Goal: Task Accomplishment & Management: Complete application form

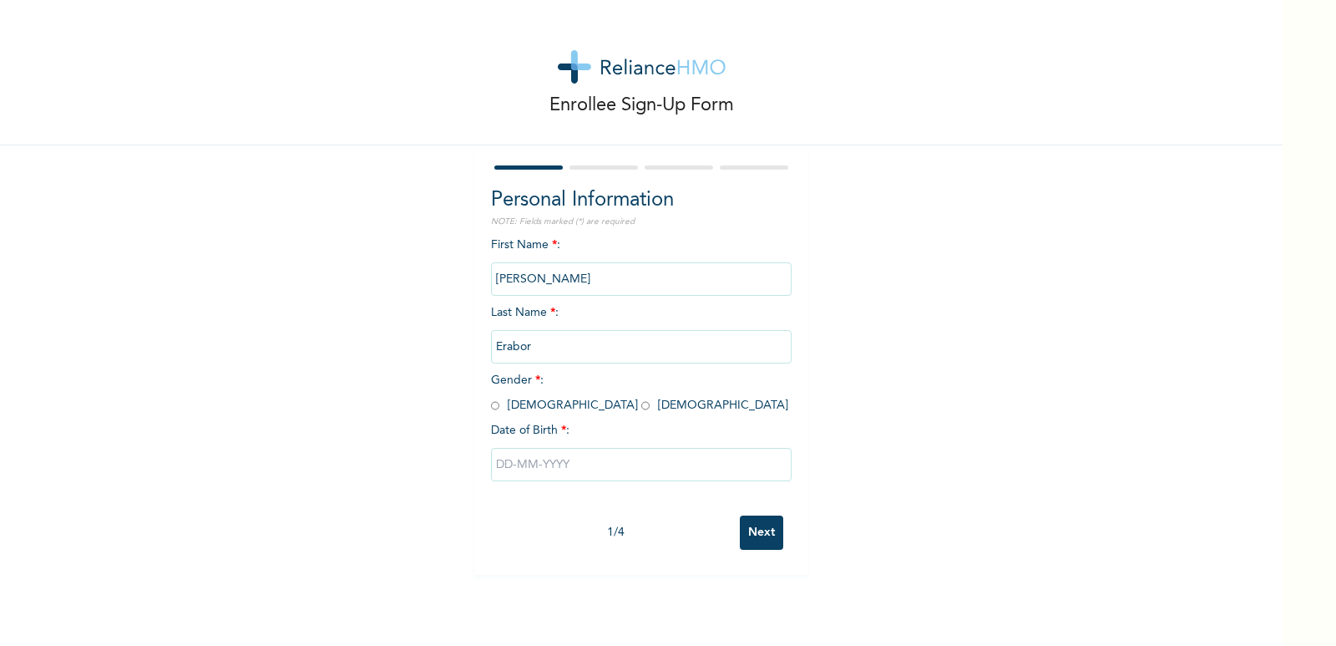
click at [491, 407] on input "radio" at bounding box center [495, 406] width 8 height 16
radio input "true"
click at [494, 467] on input "text" at bounding box center [641, 464] width 301 height 33
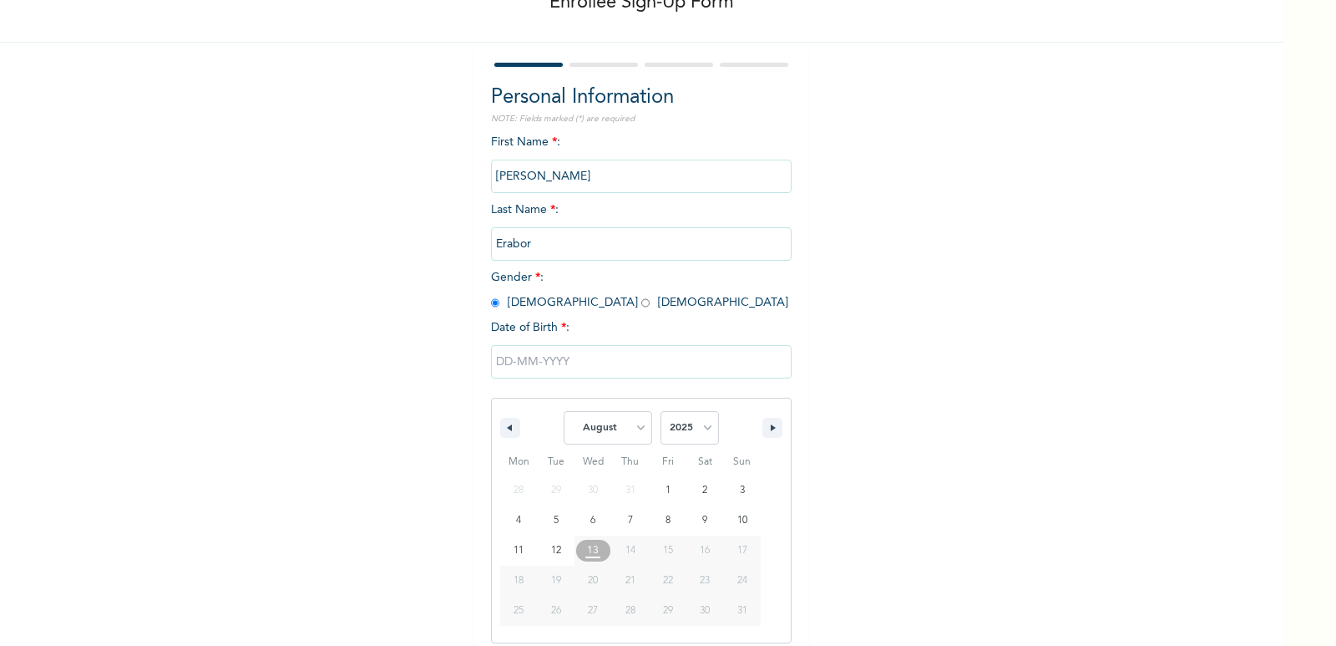
scroll to position [114, 0]
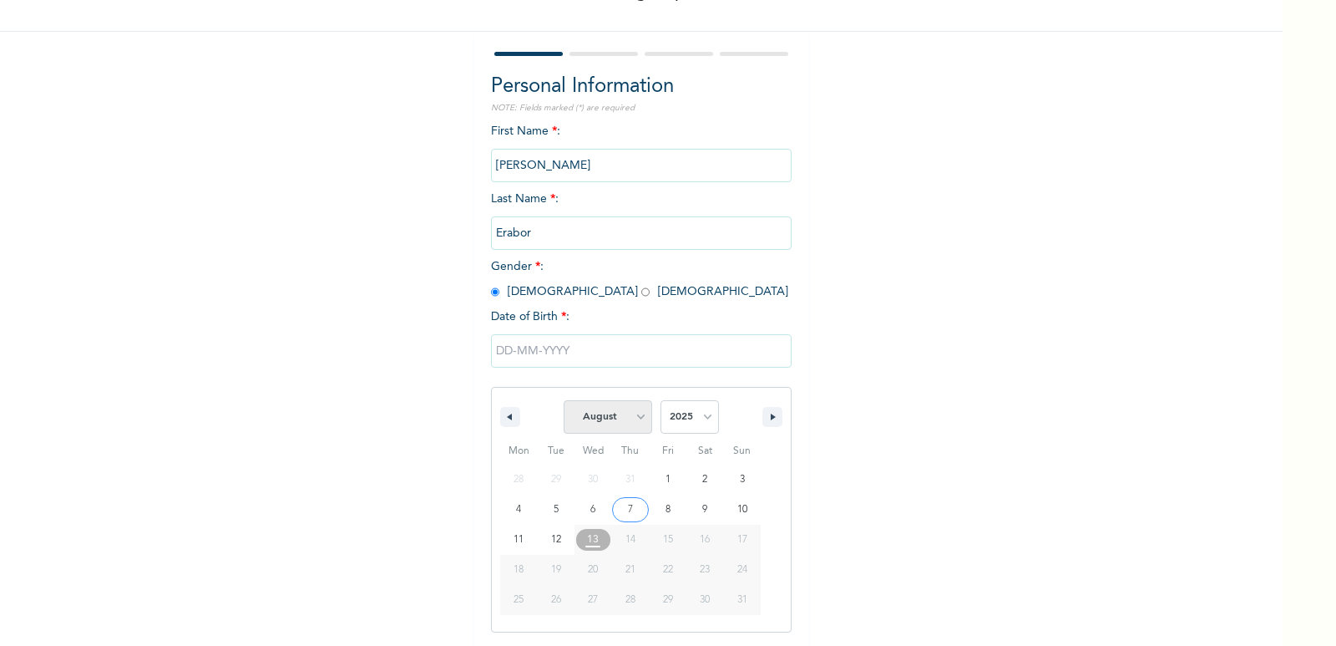
click at [635, 418] on select "January February March April May June July August September October November De…" at bounding box center [608, 416] width 89 height 33
click at [504, 414] on icon "button" at bounding box center [508, 416] width 8 height 7
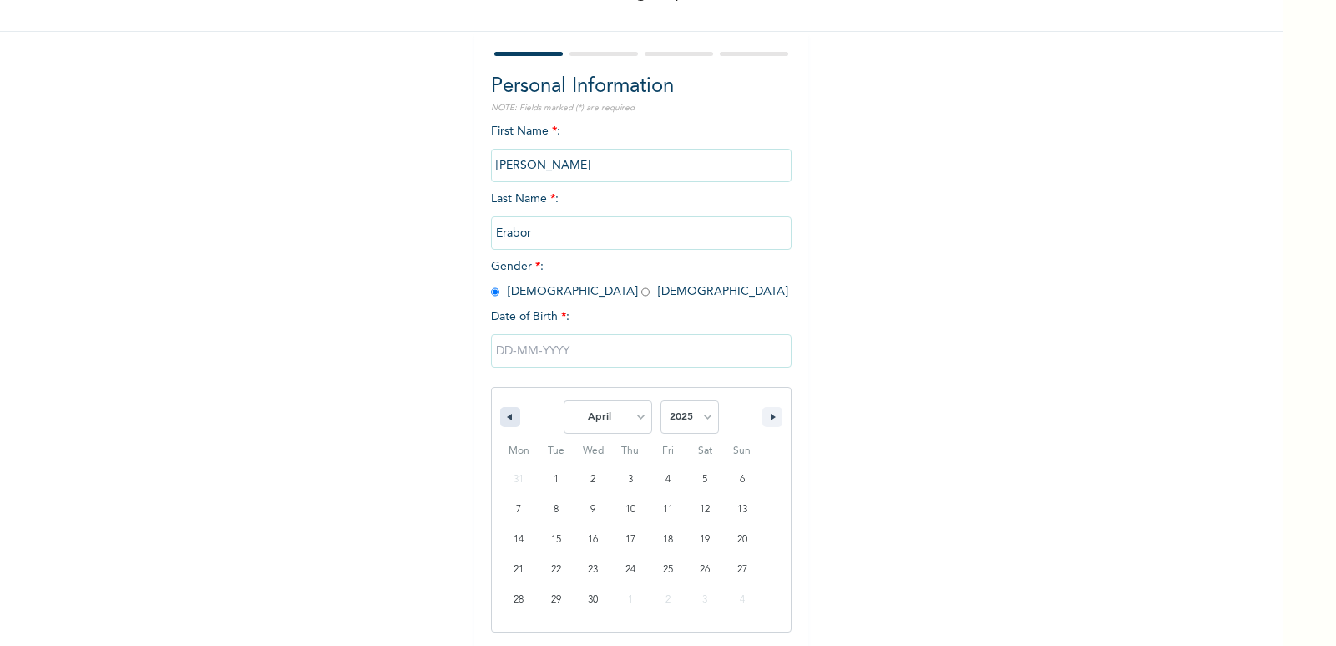
click at [504, 414] on icon "button" at bounding box center [508, 416] width 8 height 7
select select "11"
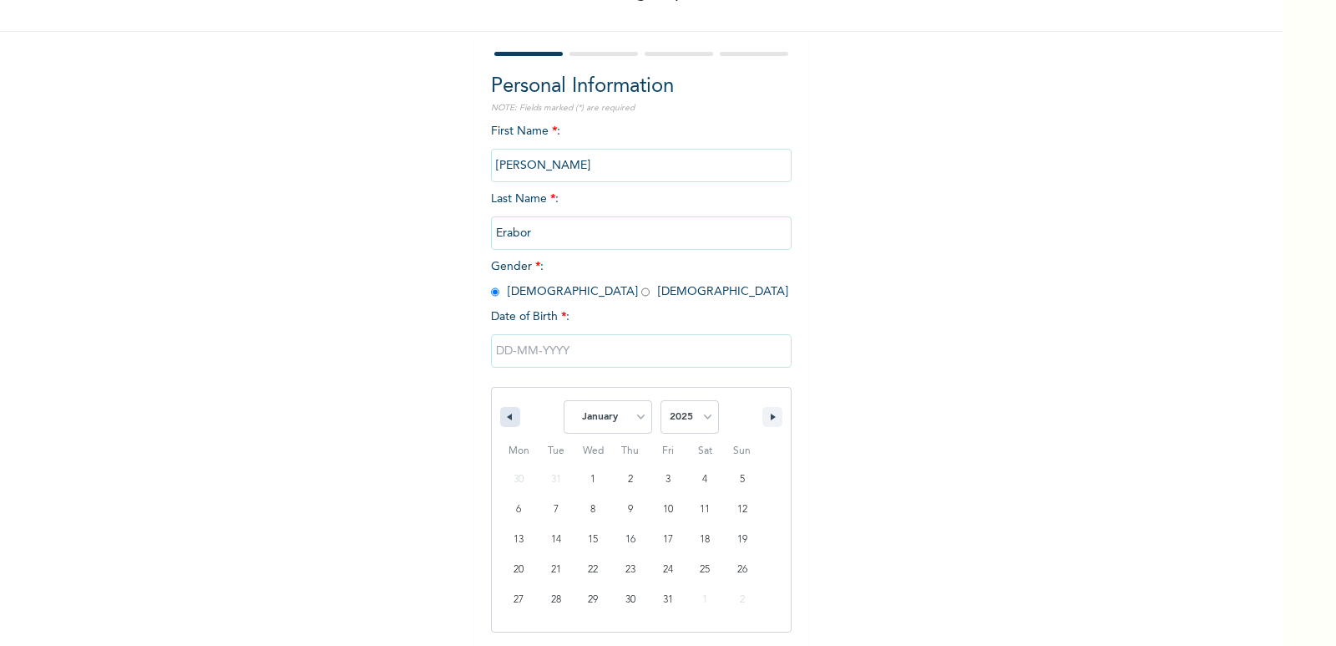
select select "2024"
click at [504, 414] on icon "button" at bounding box center [508, 416] width 8 height 7
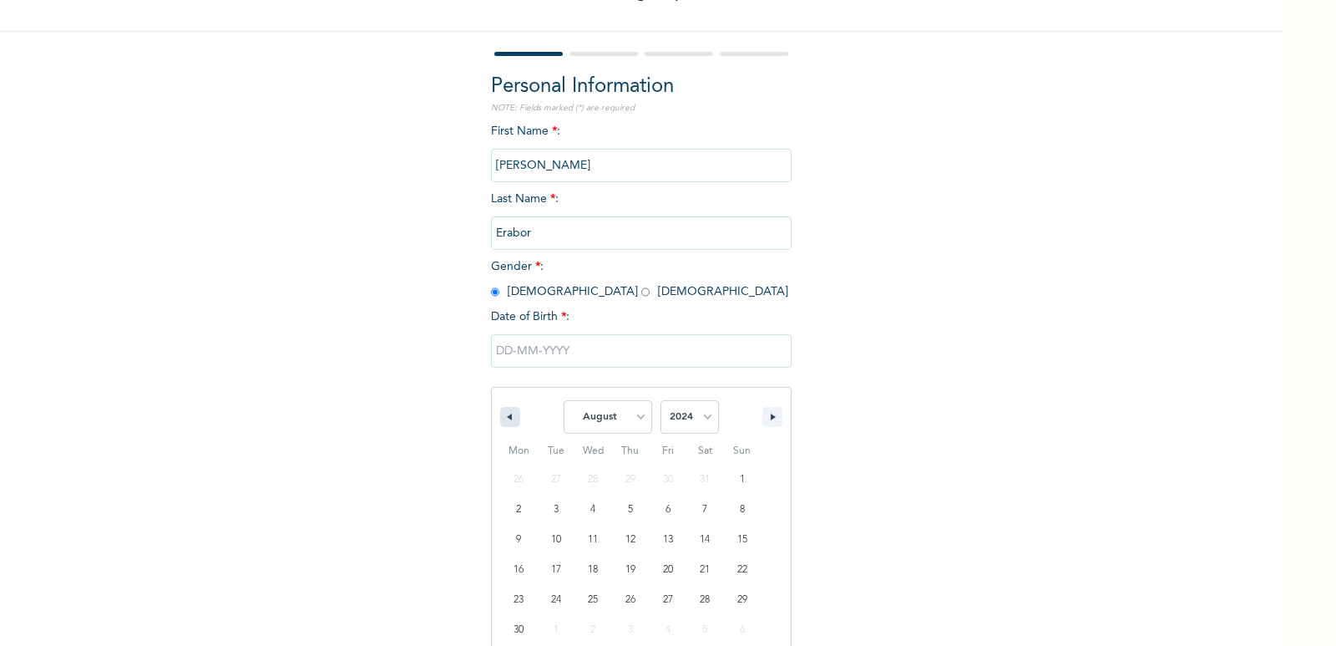
click at [504, 414] on icon "button" at bounding box center [508, 416] width 8 height 7
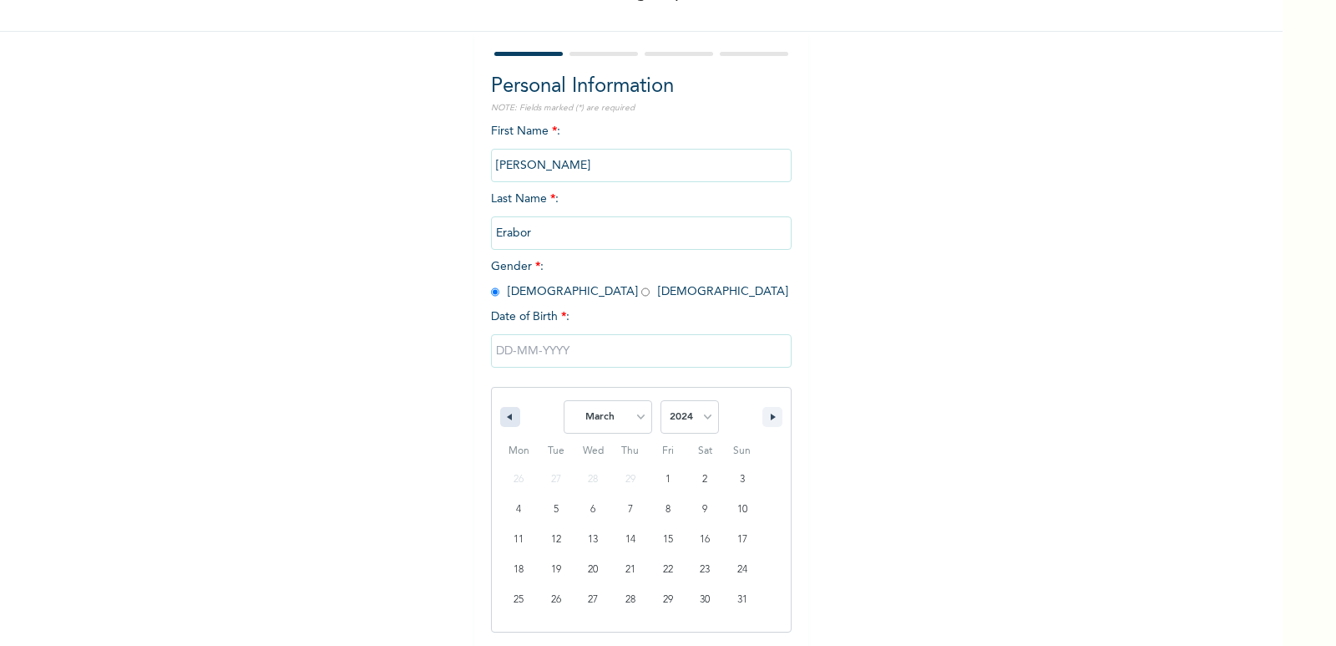
click at [504, 414] on icon "button" at bounding box center [508, 416] width 8 height 7
click at [763, 416] on button "button" at bounding box center [772, 417] width 20 height 20
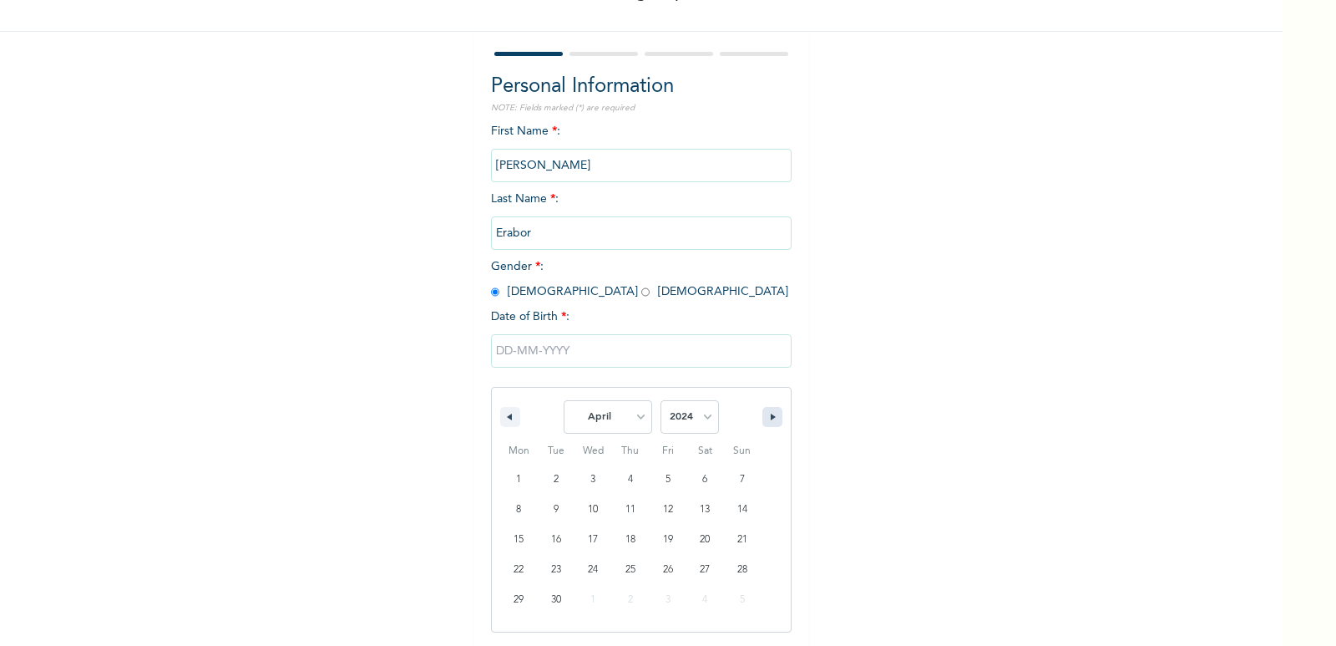
click at [763, 416] on button "button" at bounding box center [772, 417] width 20 height 20
click at [504, 415] on icon "button" at bounding box center [508, 416] width 8 height 7
select select "3"
click at [703, 418] on select "2025 2024 2023 2022 2021 2020 2019 2018 2017 2016 2015 2014 2013 2012 2011 2010…" at bounding box center [690, 416] width 58 height 33
select select "1986"
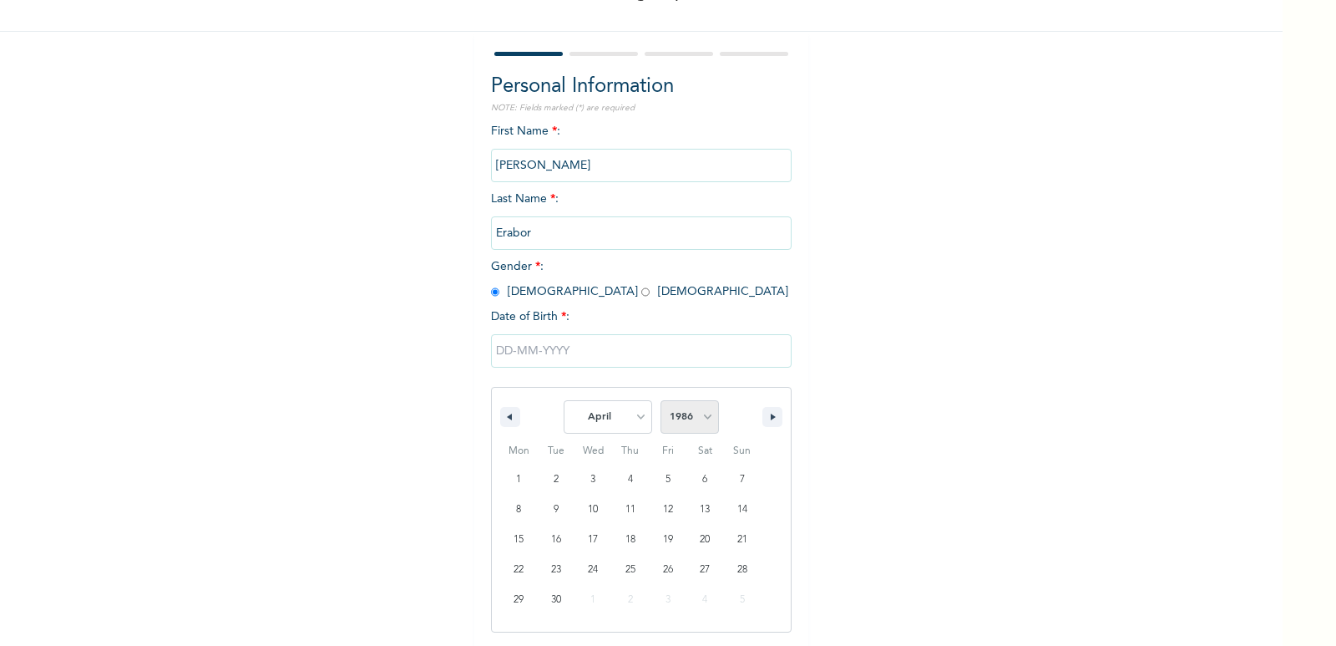
click at [661, 401] on select "2025 2024 2023 2022 2021 2020 2019 2018 2017 2016 2015 2014 2013 2012 2011 2010…" at bounding box center [690, 416] width 58 height 33
click at [575, 351] on input "text" at bounding box center [641, 350] width 301 height 33
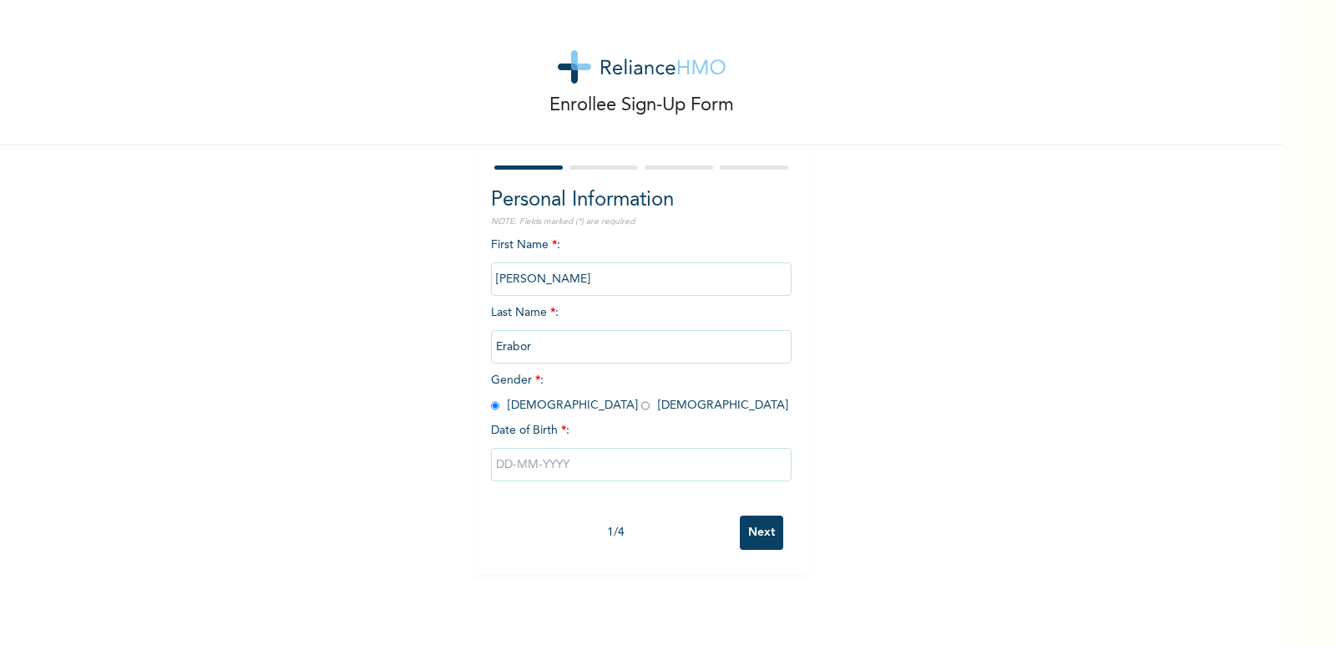
click at [567, 460] on input "text" at bounding box center [641, 464] width 301 height 33
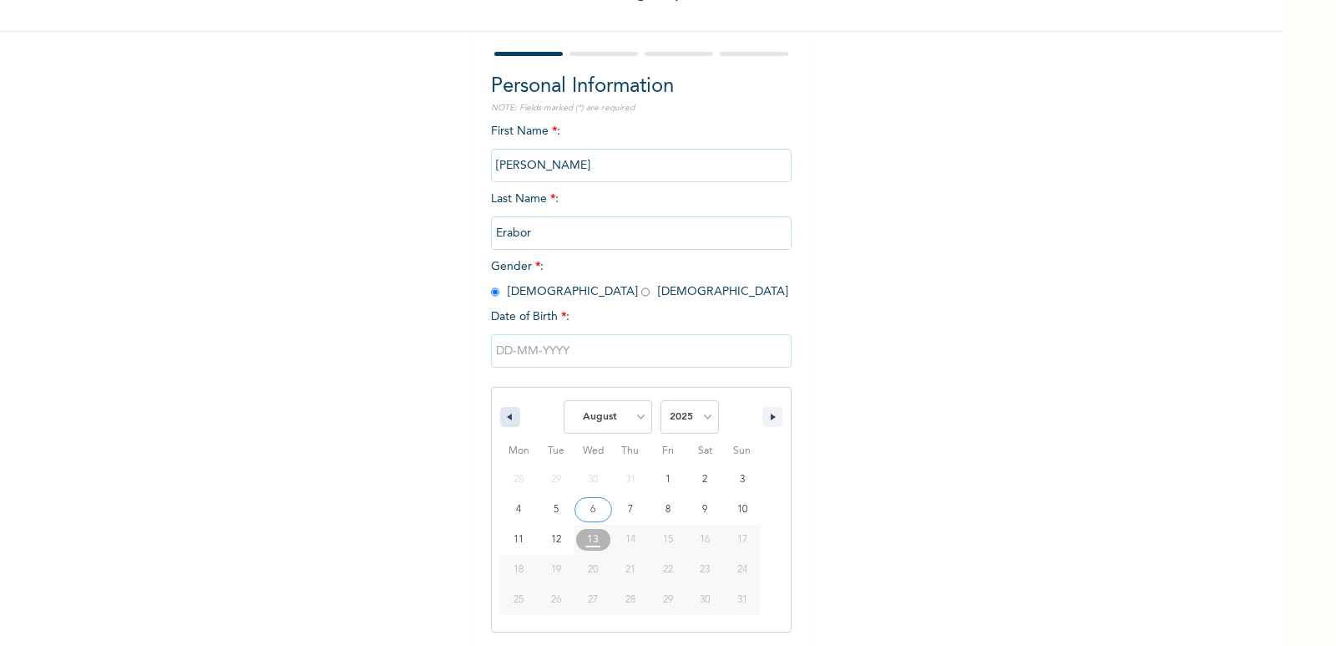
click at [504, 418] on icon "button" at bounding box center [508, 416] width 8 height 7
select select "3"
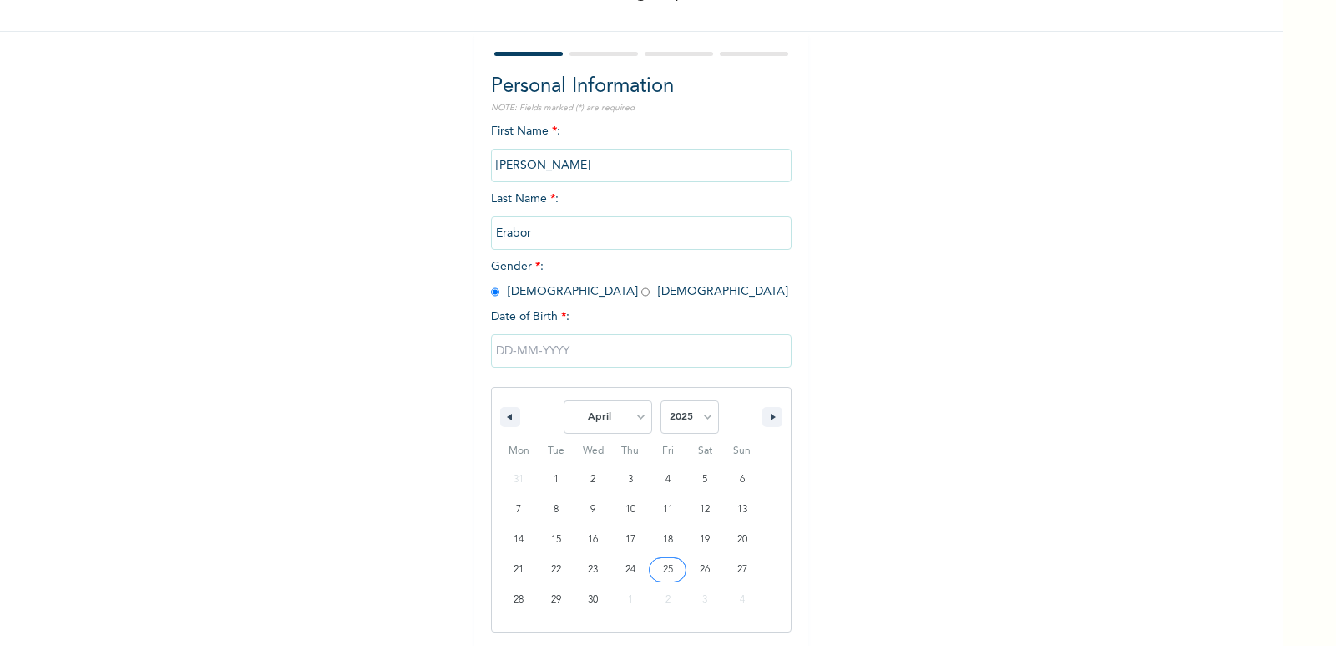
type input "[DATE]"
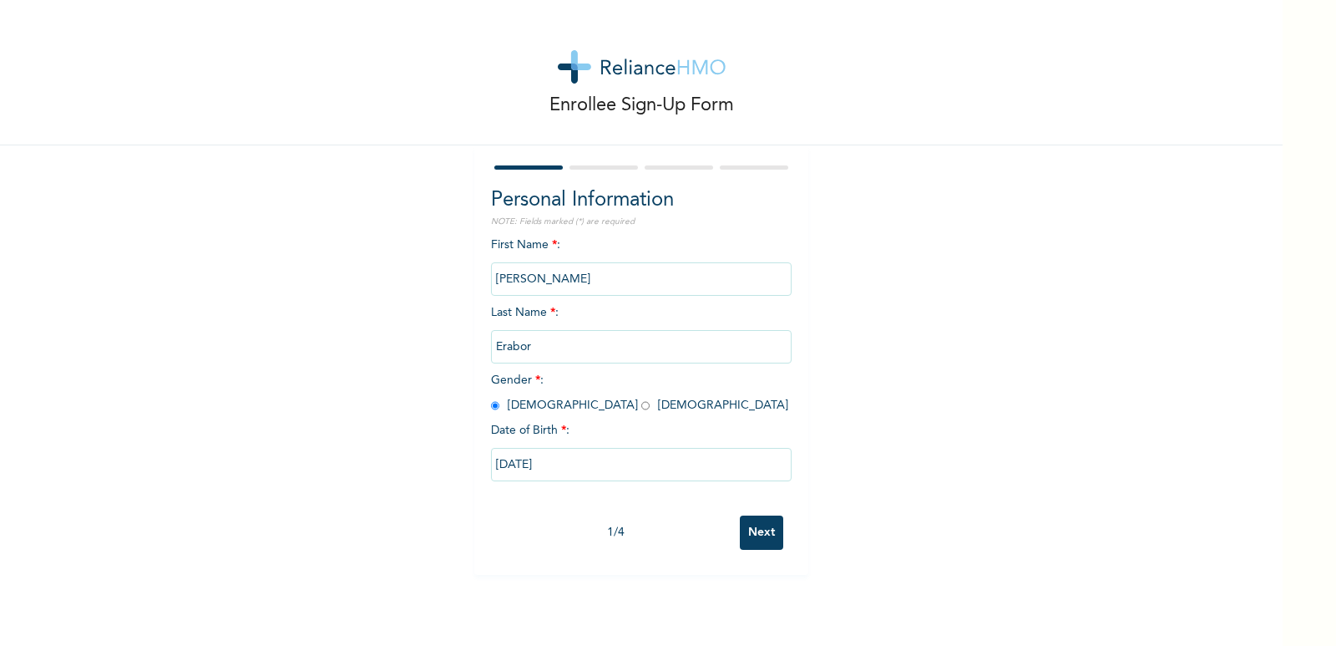
scroll to position [0, 0]
click at [565, 463] on input "[DATE]" at bounding box center [641, 464] width 301 height 33
select select "3"
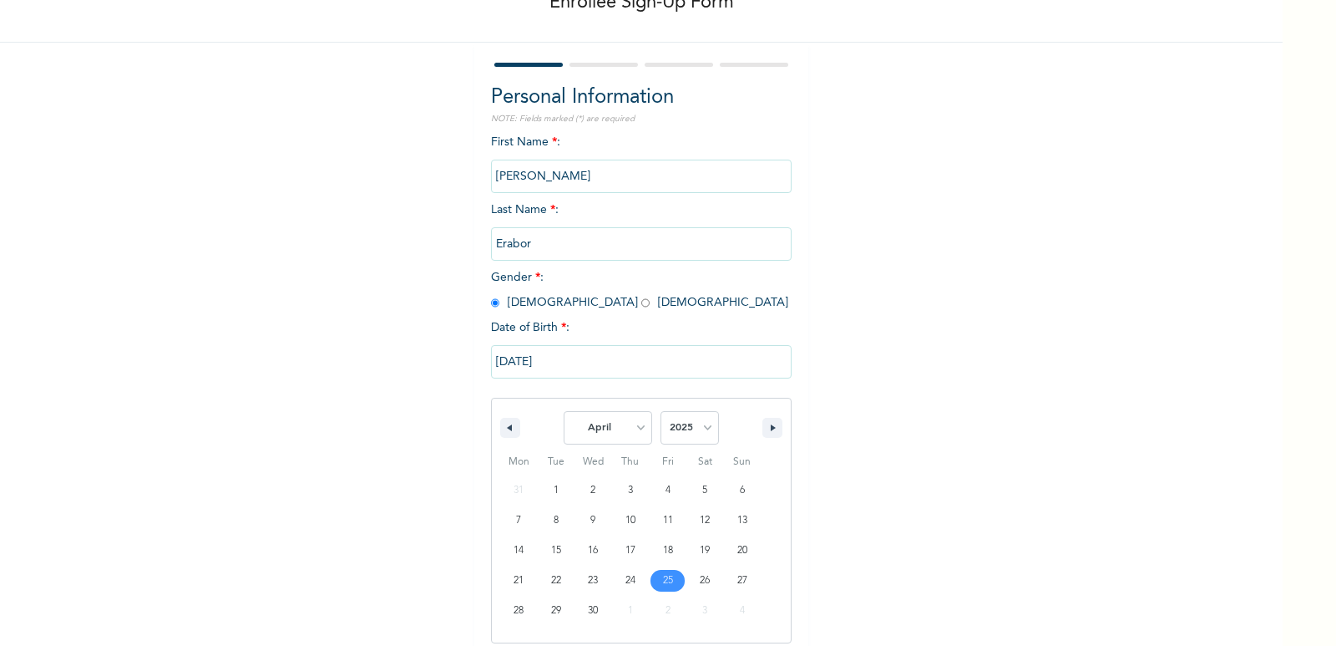
scroll to position [114, 0]
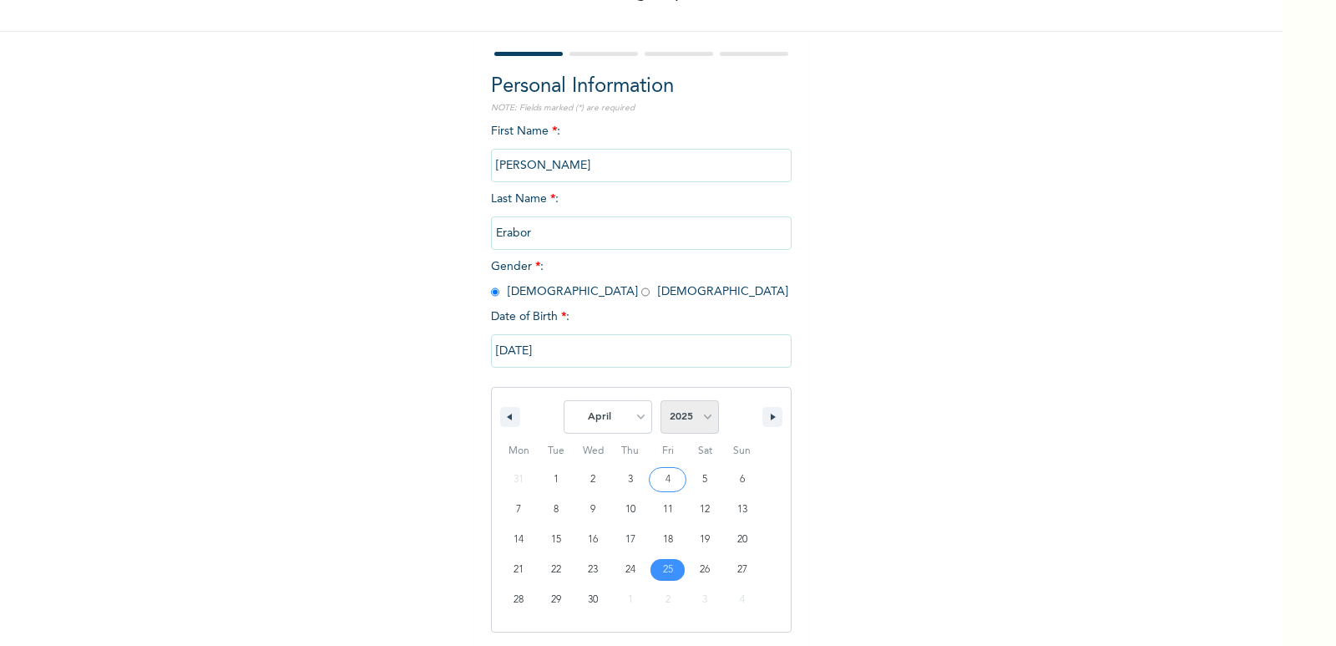
click at [699, 417] on select "2025 2024 2023 2022 2021 2020 2019 2018 2017 2016 2015 2014 2013 2012 2011 2010…" at bounding box center [690, 416] width 58 height 33
select select "1986"
click at [661, 401] on select "2025 2024 2023 2022 2021 2020 2019 2018 2017 2016 2015 2014 2013 2012 2011 2010…" at bounding box center [690, 416] width 58 height 33
click at [585, 355] on input "[DATE]" at bounding box center [641, 350] width 301 height 33
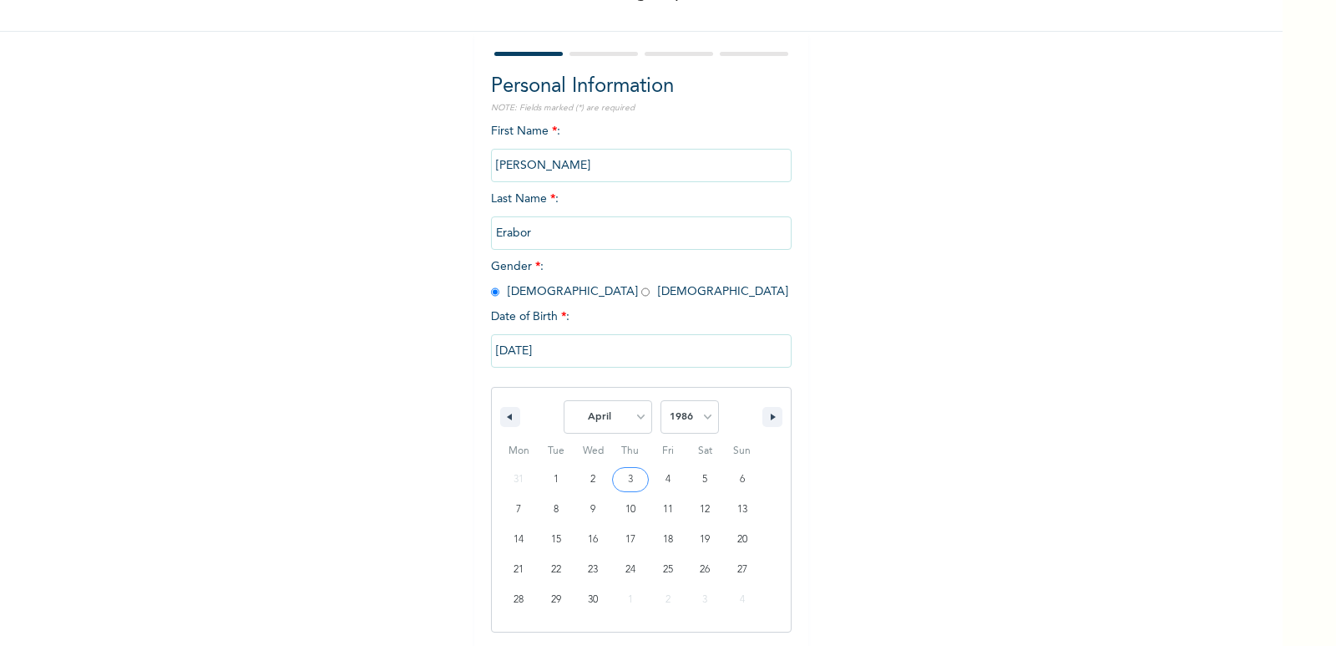
scroll to position [0, 0]
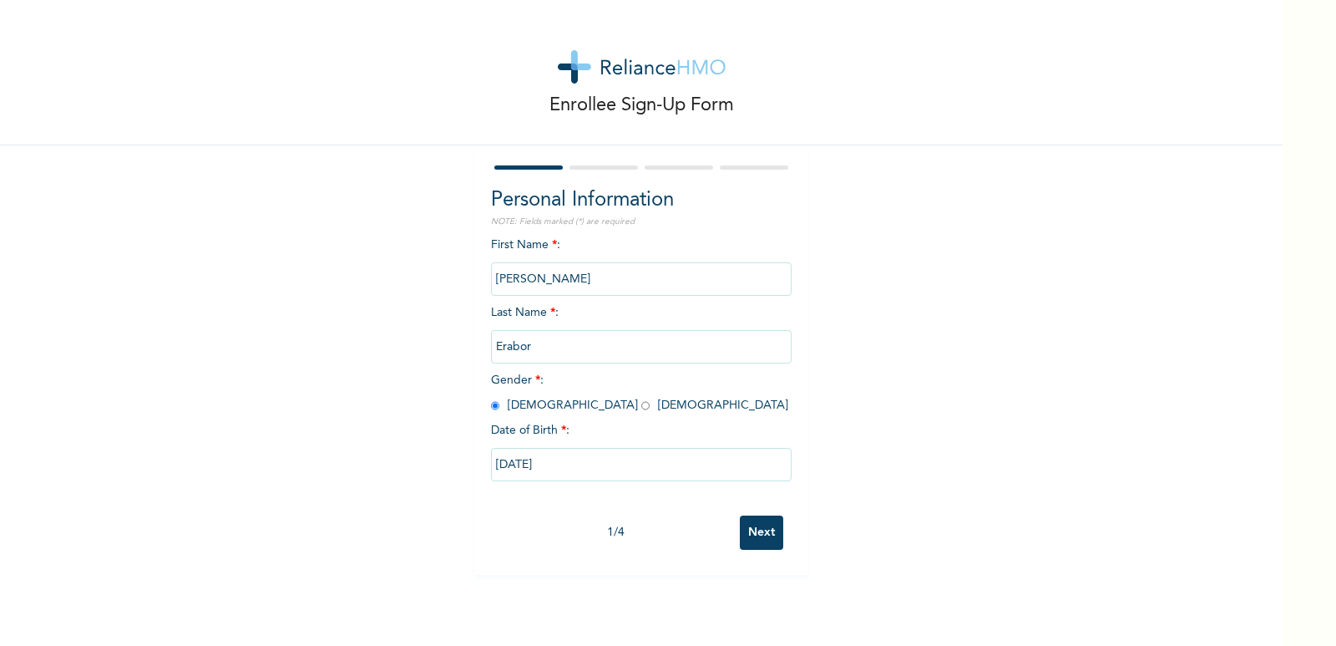
click at [560, 455] on input "[DATE]" at bounding box center [641, 464] width 301 height 33
select select "3"
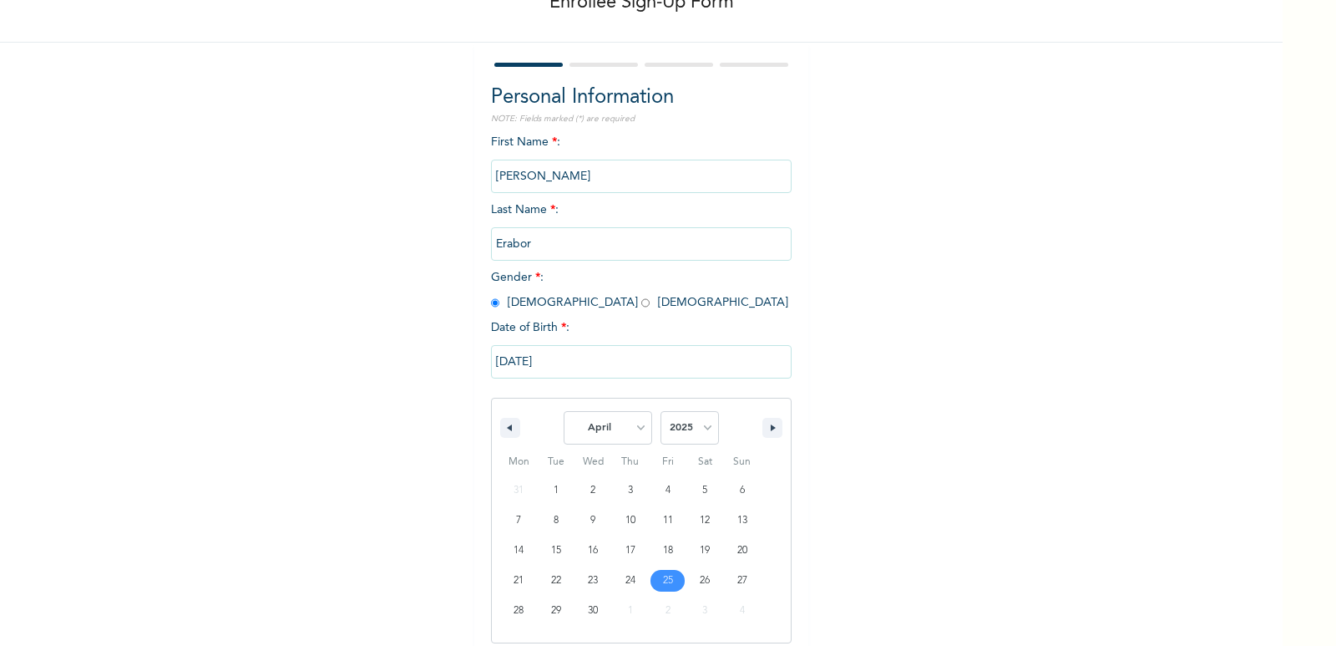
scroll to position [114, 0]
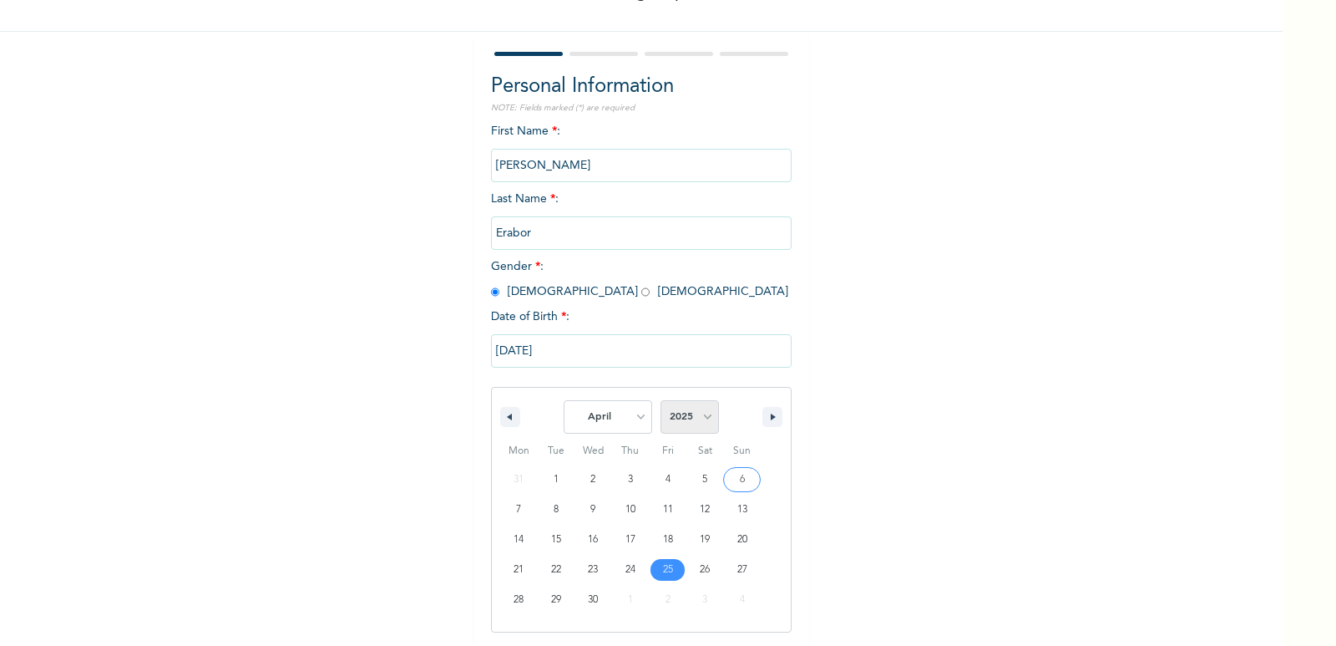
click at [698, 418] on select "2025 2024 2023 2022 2021 2020 2019 2018 2017 2016 2015 2014 2013 2012 2011 2010…" at bounding box center [690, 416] width 58 height 33
select select "1986"
click at [661, 401] on select "2025 2024 2023 2022 2021 2020 2019 2018 2017 2016 2015 2014 2013 2012 2011 2010…" at bounding box center [690, 416] width 58 height 33
type input "[DATE]"
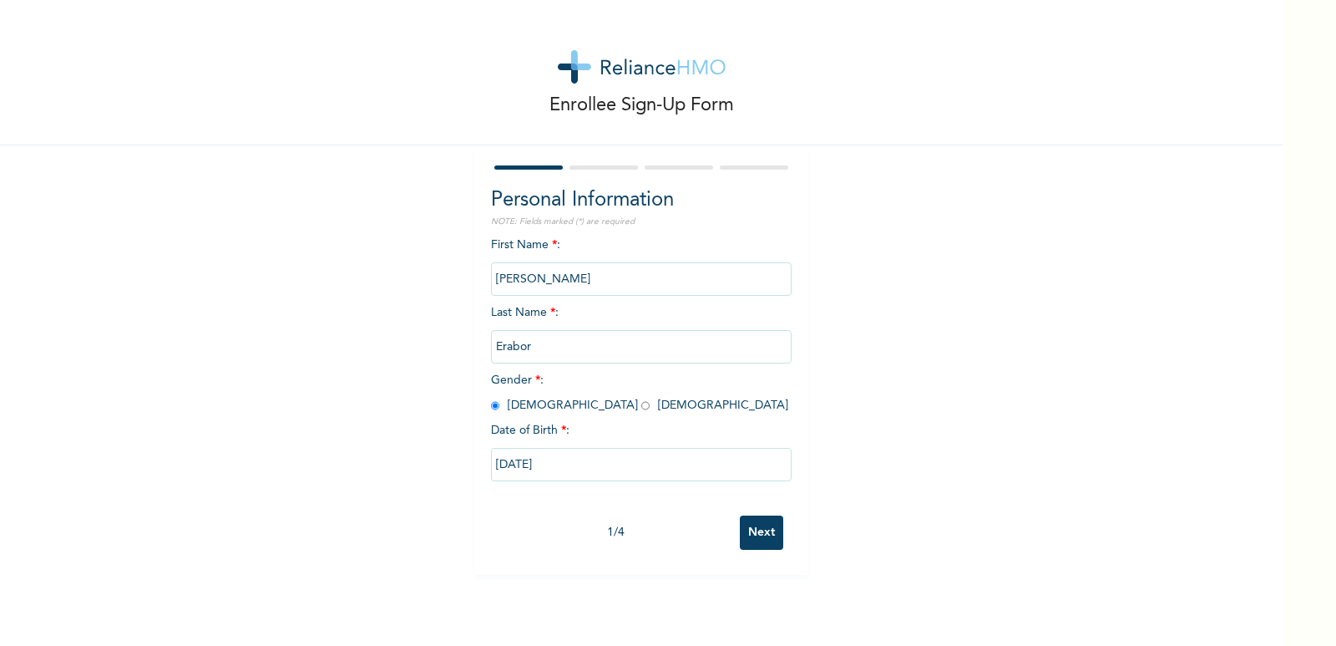
scroll to position [0, 0]
click at [754, 535] on input "Next" at bounding box center [761, 532] width 43 height 34
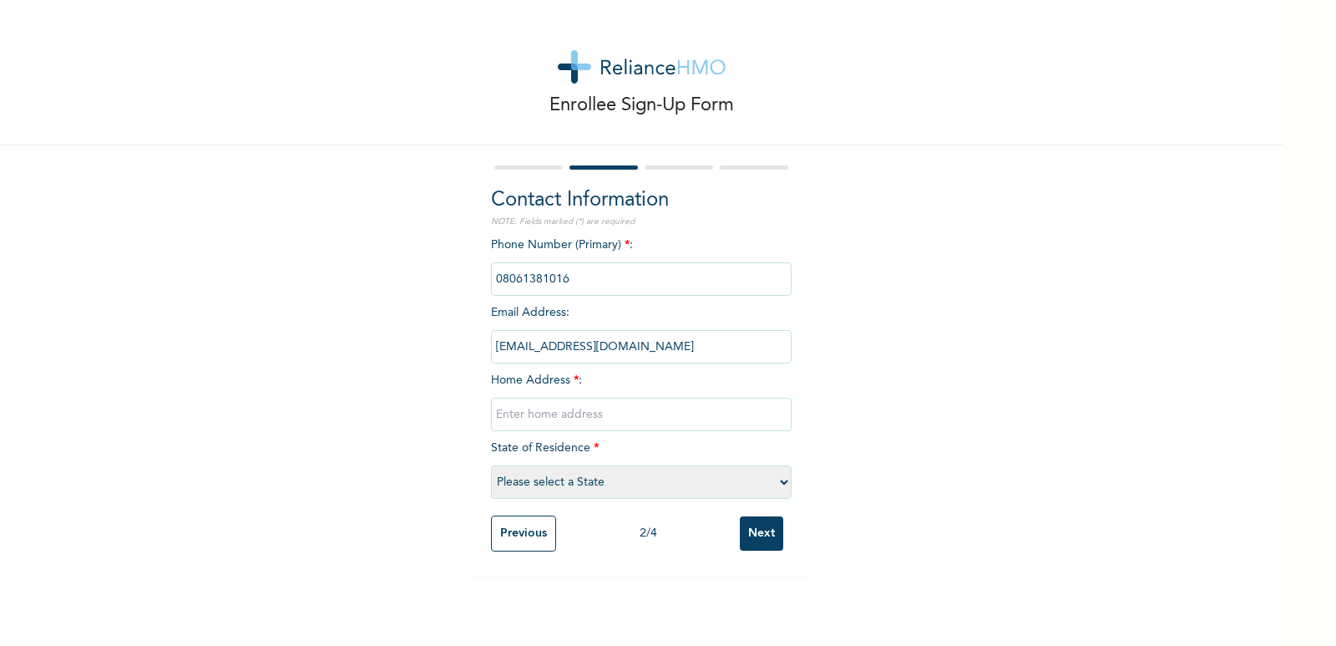
click at [529, 413] on input "text" at bounding box center [641, 414] width 301 height 33
type input "[STREET_ADDRESS] off [PERSON_NAME][GEOGRAPHIC_DATA]"
click at [784, 484] on select "Please select a State [PERSON_NAME] (FCT) [PERSON_NAME] Ibom [GEOGRAPHIC_DATA] …" at bounding box center [641, 481] width 301 height 33
select select "25"
click at [491, 465] on select "Please select a State [PERSON_NAME] (FCT) [PERSON_NAME] Ibom [GEOGRAPHIC_DATA] …" at bounding box center [641, 481] width 301 height 33
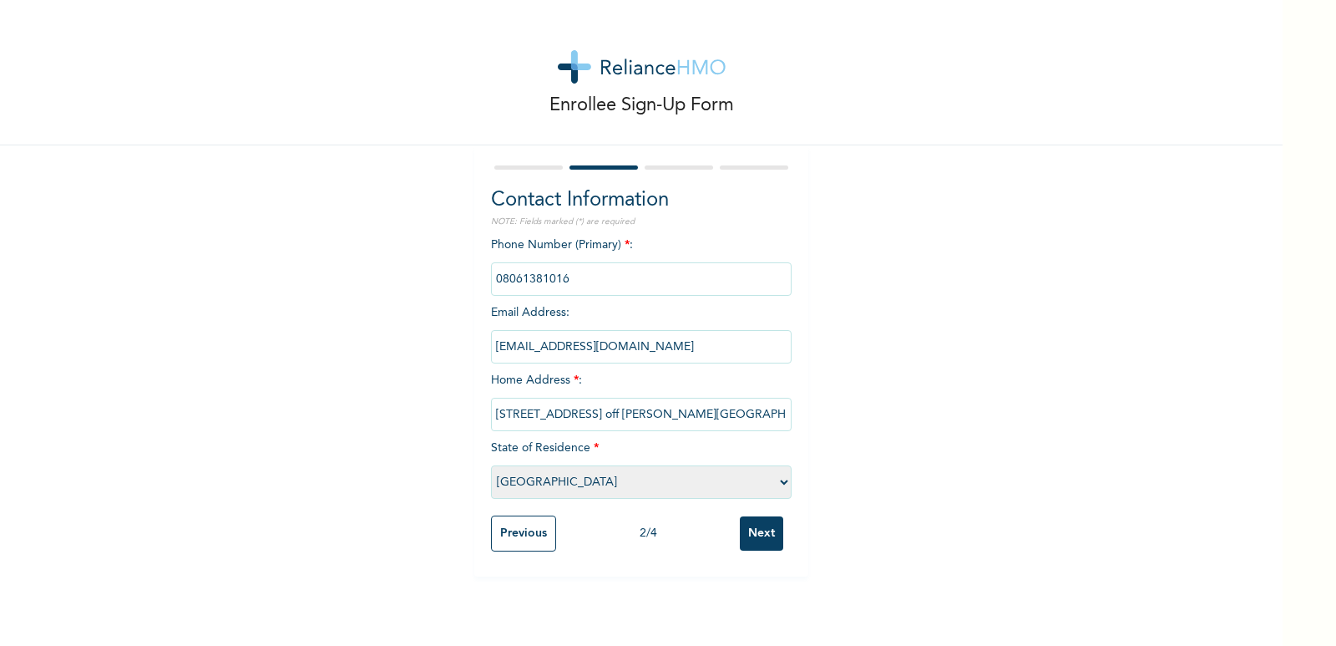
click at [764, 536] on input "Next" at bounding box center [761, 533] width 43 height 34
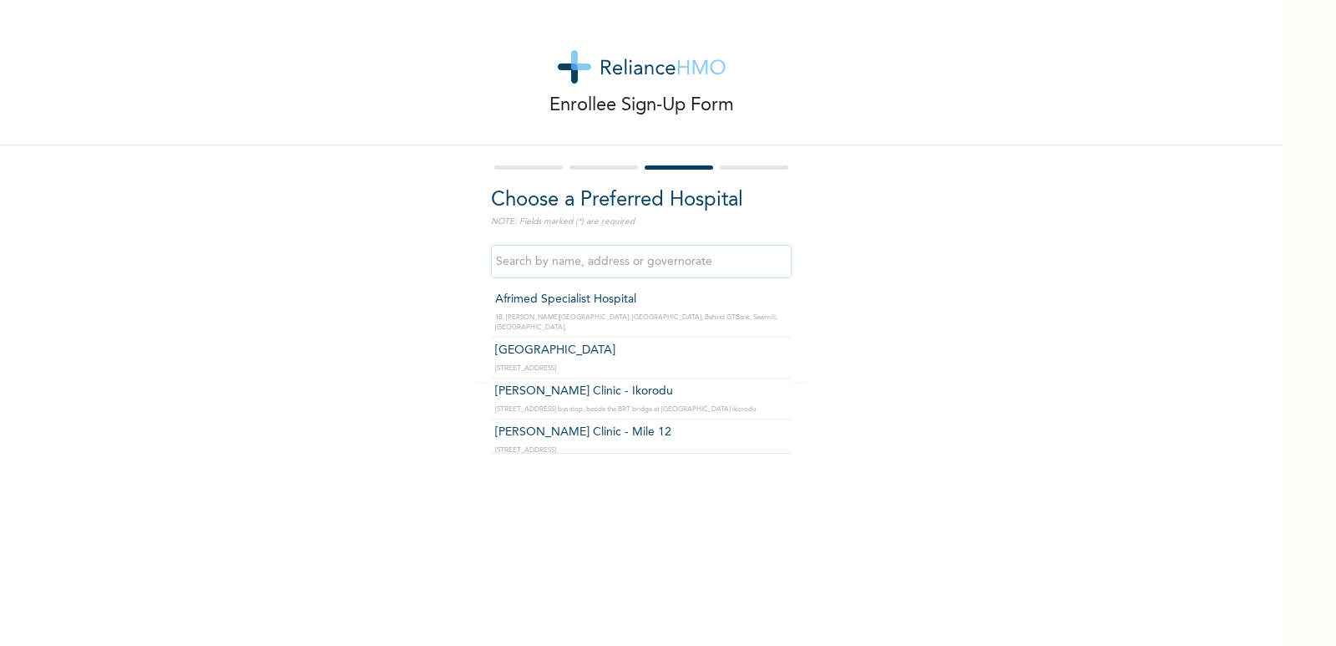
click at [642, 261] on input "text" at bounding box center [641, 261] width 301 height 33
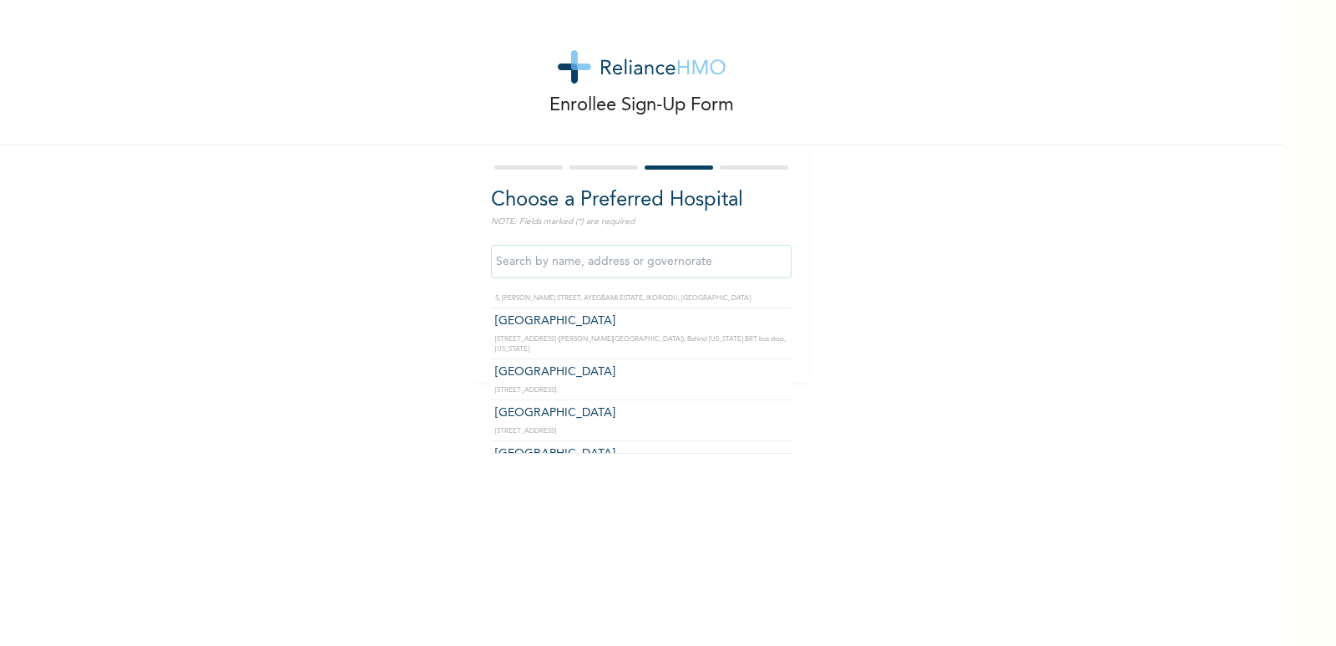
click at [553, 262] on input "text" at bounding box center [641, 261] width 301 height 33
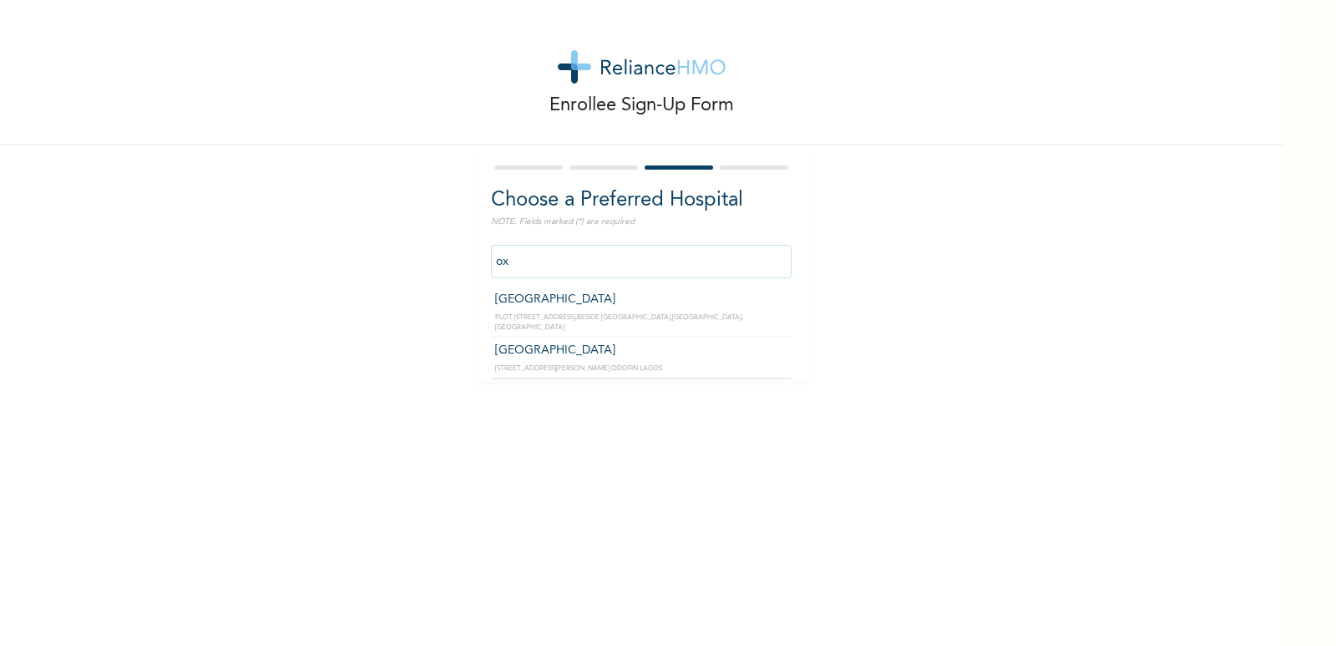
scroll to position [0, 0]
type input "o"
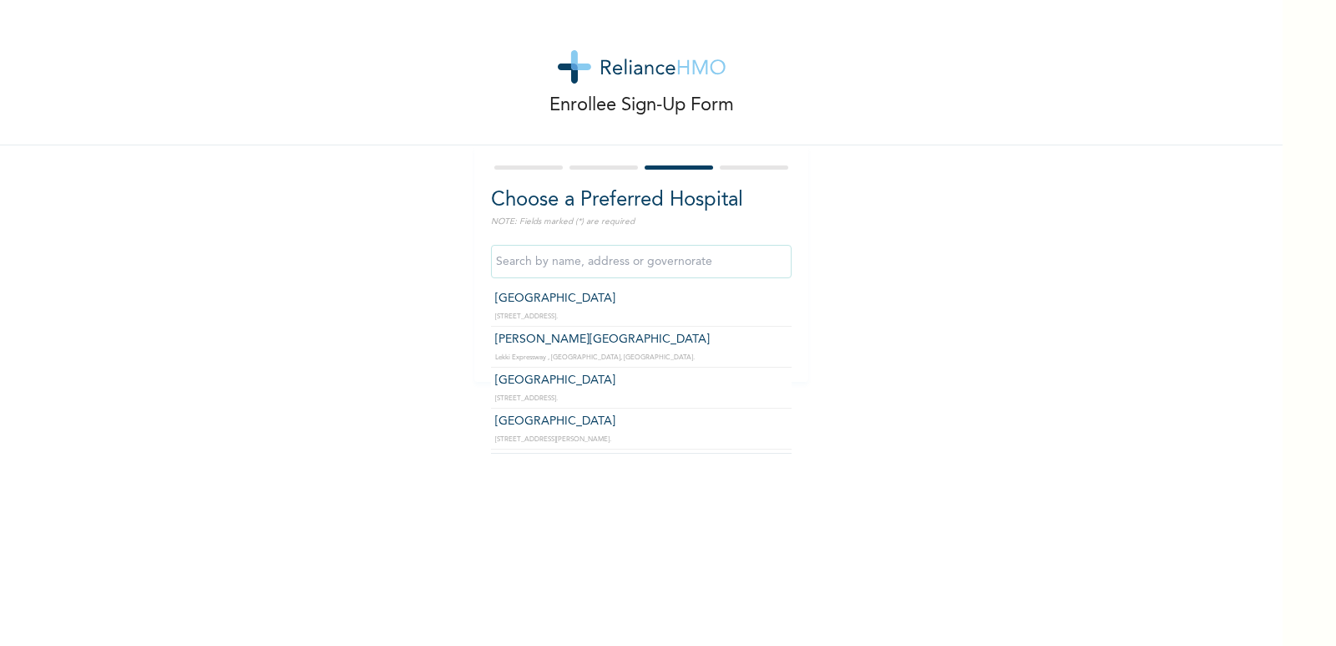
scroll to position [479, 0]
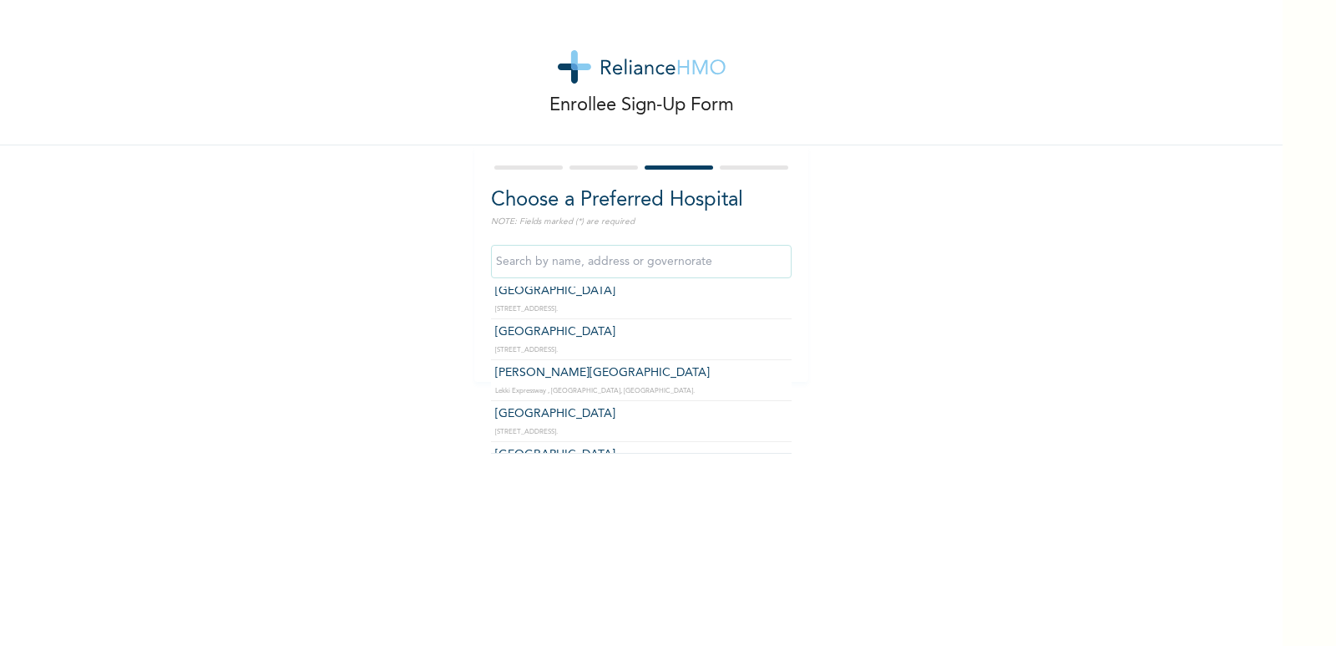
click at [570, 267] on input "text" at bounding box center [641, 261] width 301 height 33
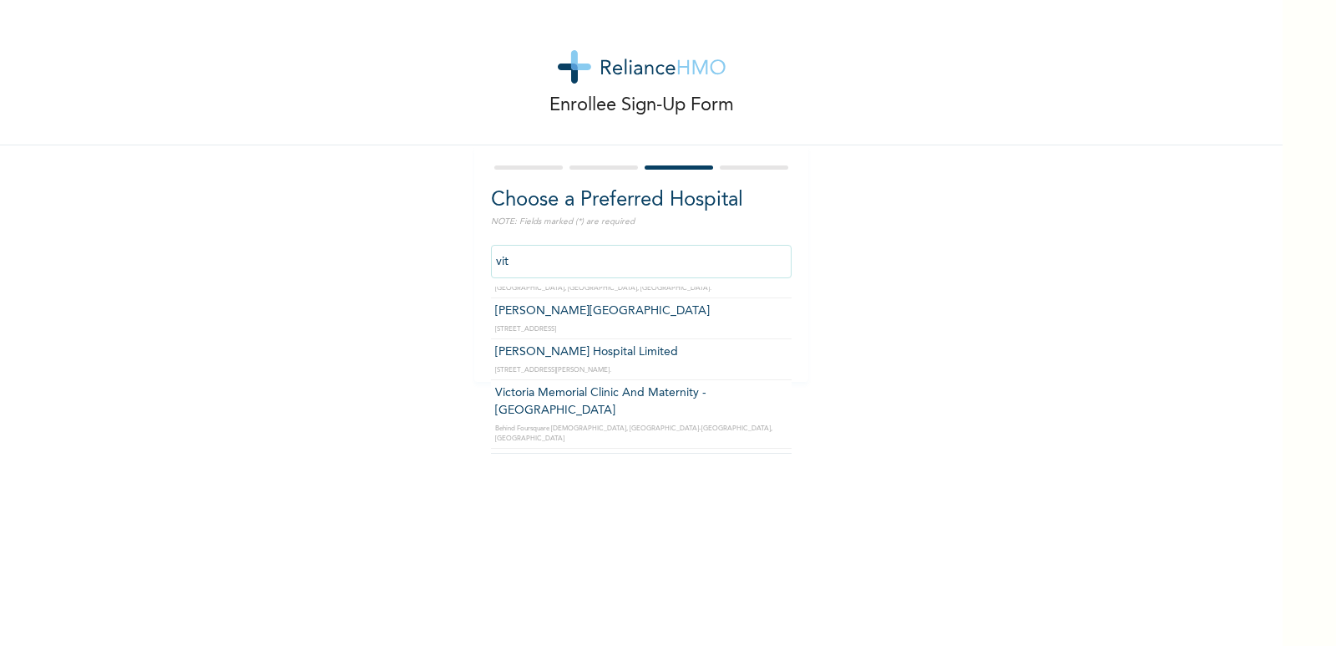
scroll to position [0, 0]
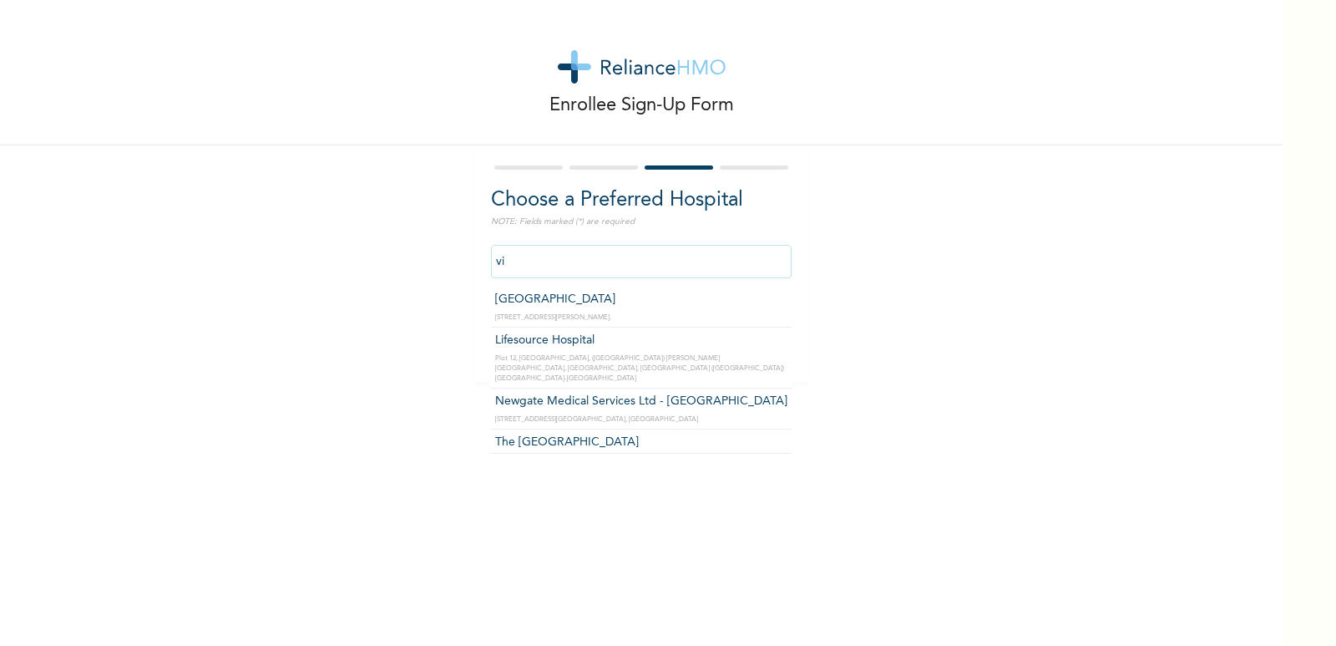
type input "v"
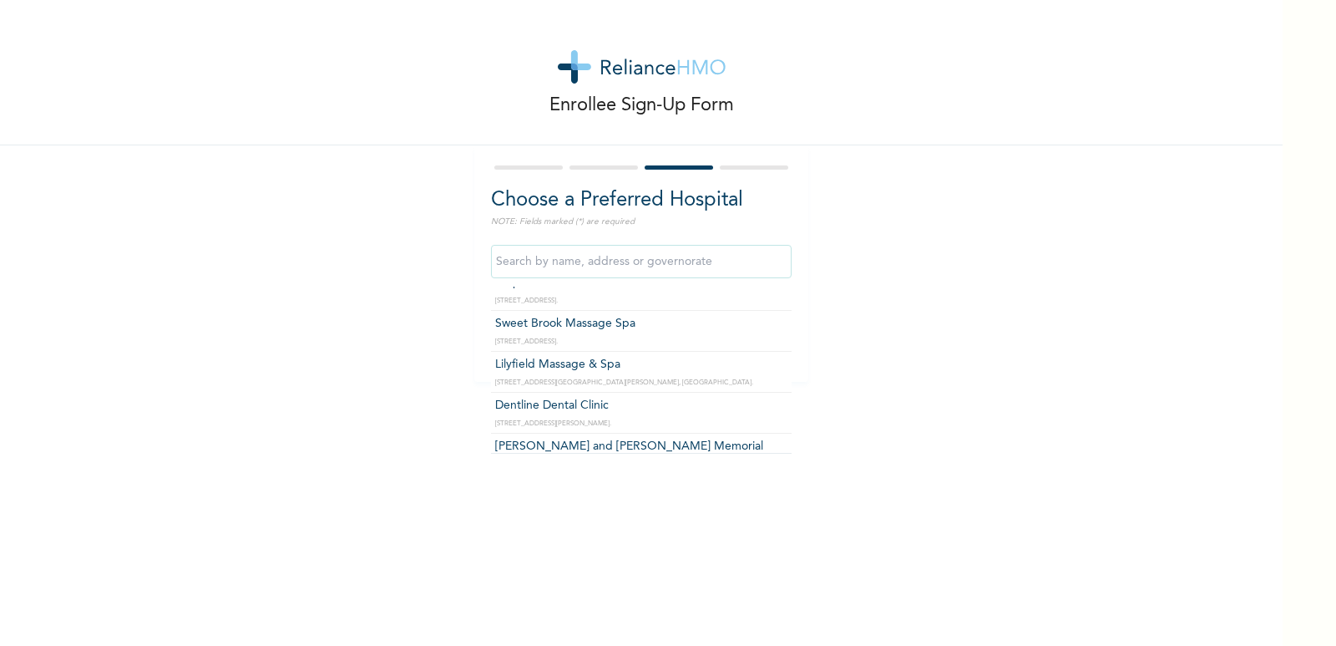
scroll to position [21472, 0]
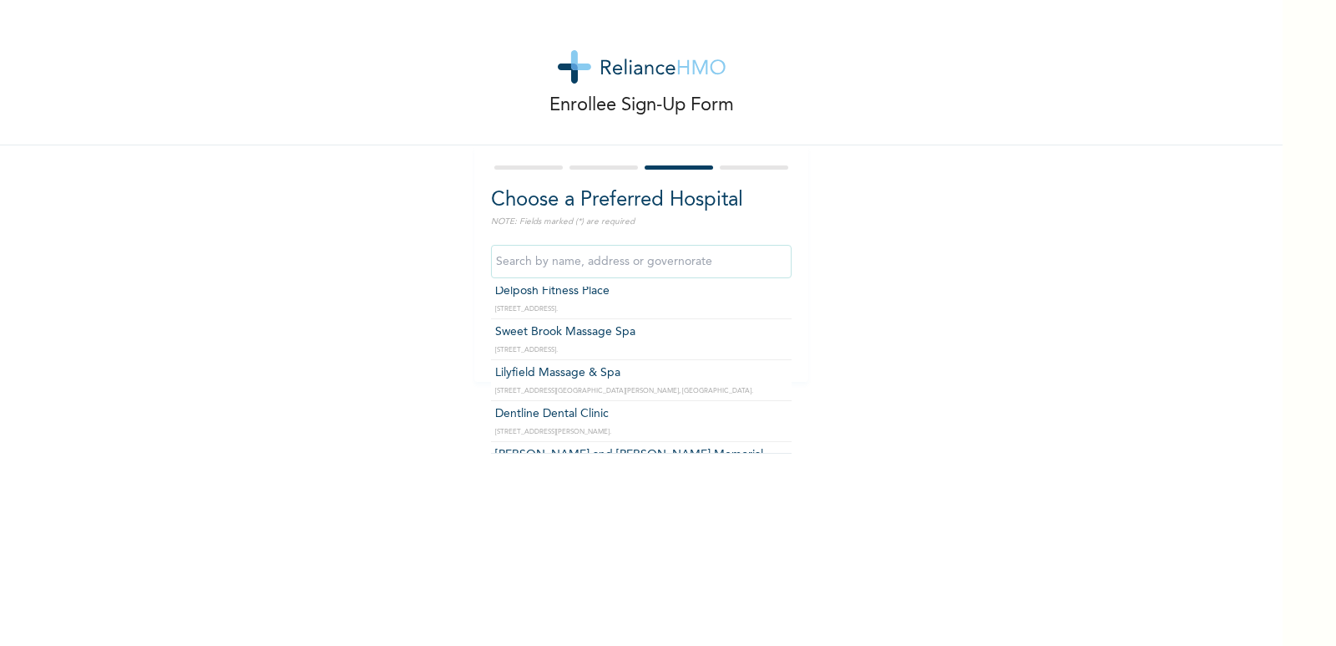
click at [665, 262] on input "text" at bounding box center [641, 261] width 301 height 33
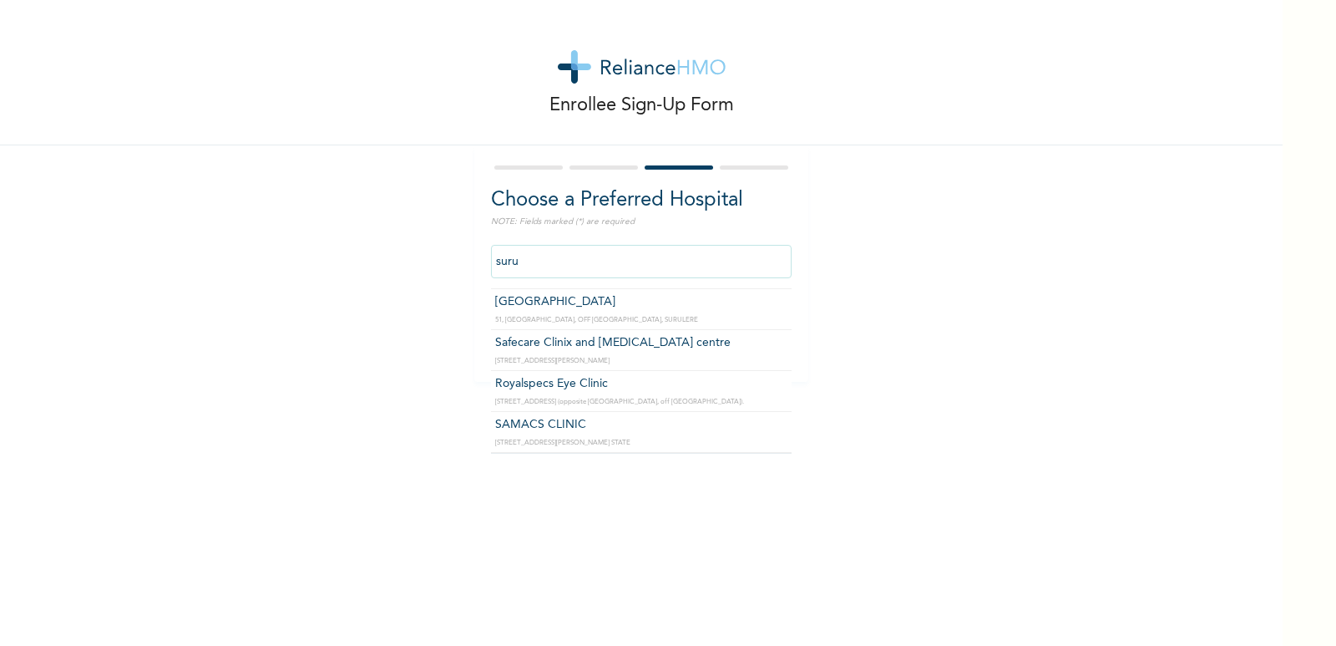
scroll to position [605, 0]
type input "surulere"
click input "Next" at bounding box center [761, 339] width 43 height 34
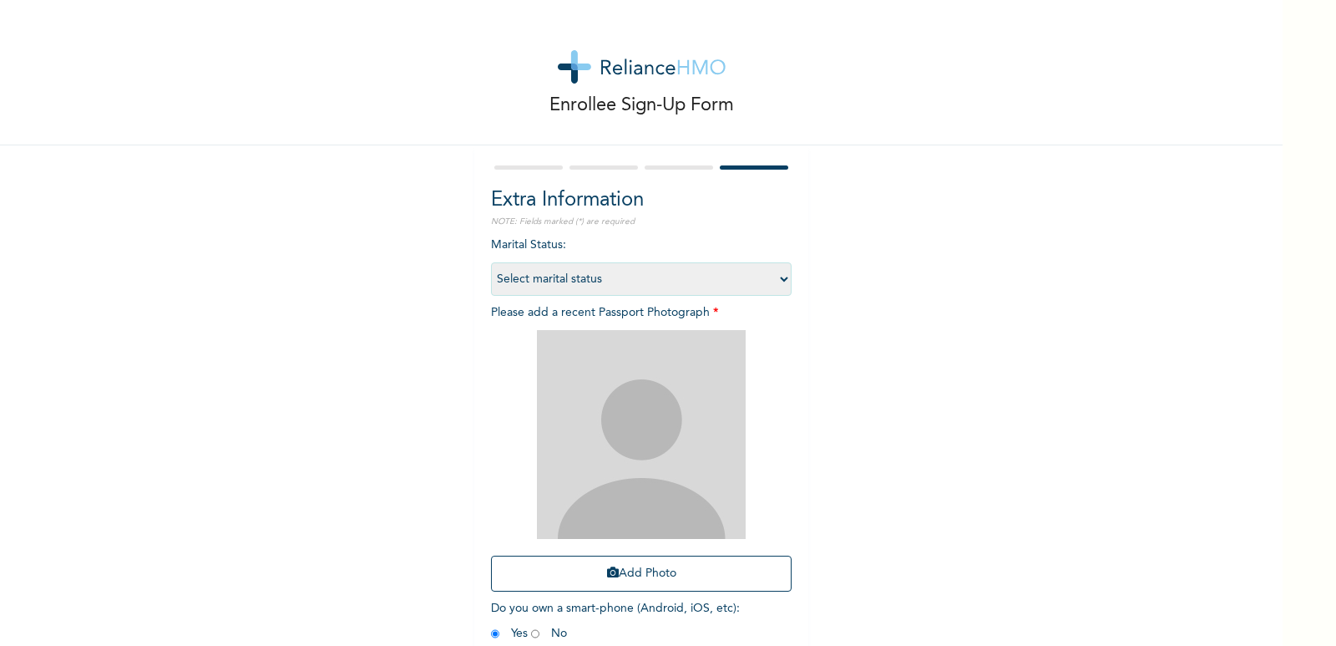
click at [979, 128] on div "Enrollee Sign-Up Form" at bounding box center [641, 72] width 1283 height 145
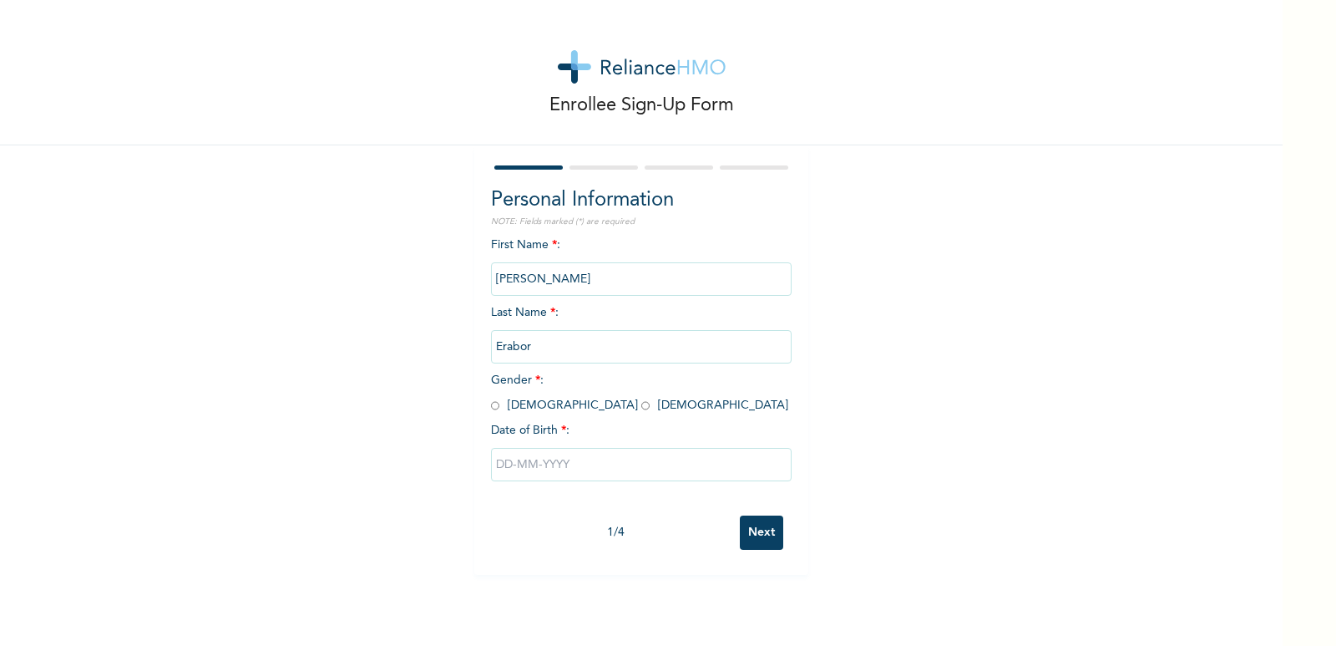
click at [752, 529] on input "Next" at bounding box center [761, 532] width 43 height 34
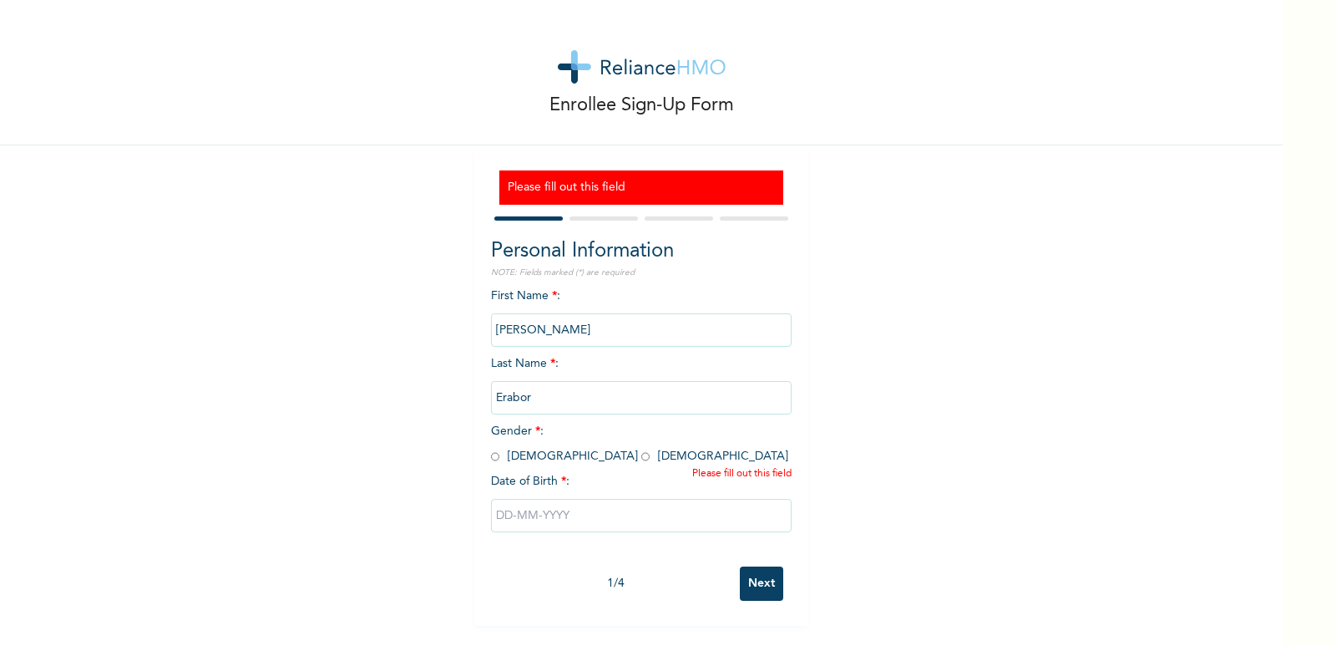
click at [491, 454] on input "radio" at bounding box center [495, 456] width 8 height 16
radio input "true"
click at [524, 519] on input "text" at bounding box center [641, 515] width 301 height 33
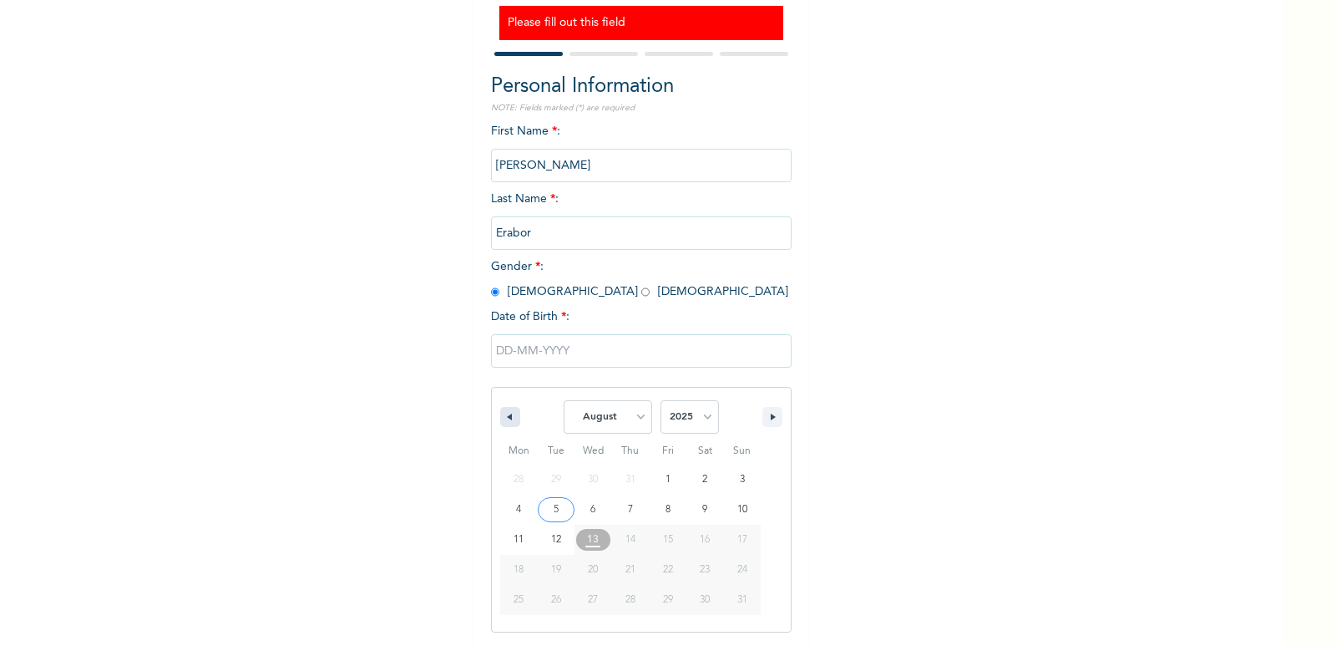
click at [506, 417] on button "button" at bounding box center [510, 417] width 20 height 20
select select "3"
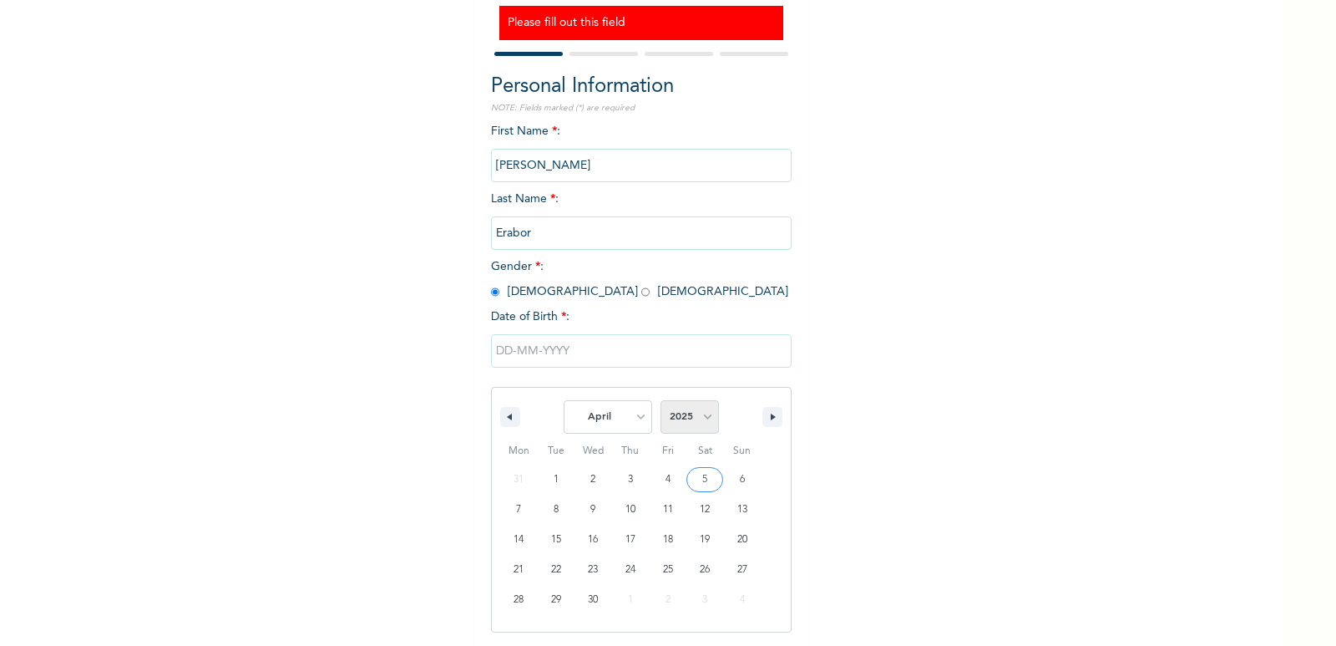
click at [699, 418] on select "2025 2024 2023 2022 2021 2020 2019 2018 2017 2016 2015 2014 2013 2012 2011 2010…" at bounding box center [690, 416] width 58 height 33
select select "1986"
click at [661, 401] on select "2025 2024 2023 2022 2021 2020 2019 2018 2017 2016 2015 2014 2013 2012 2011 2010…" at bounding box center [690, 416] width 58 height 33
type input "[DATE]"
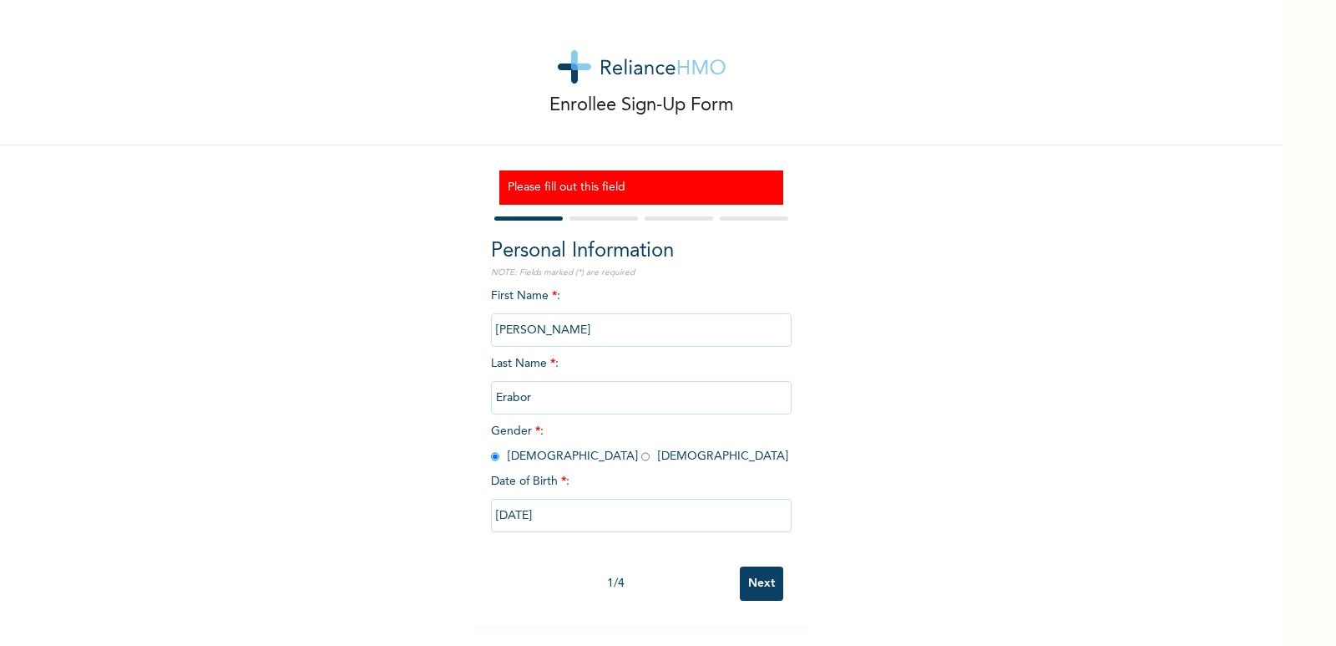
scroll to position [0, 0]
click at [751, 578] on input "Next" at bounding box center [761, 583] width 43 height 34
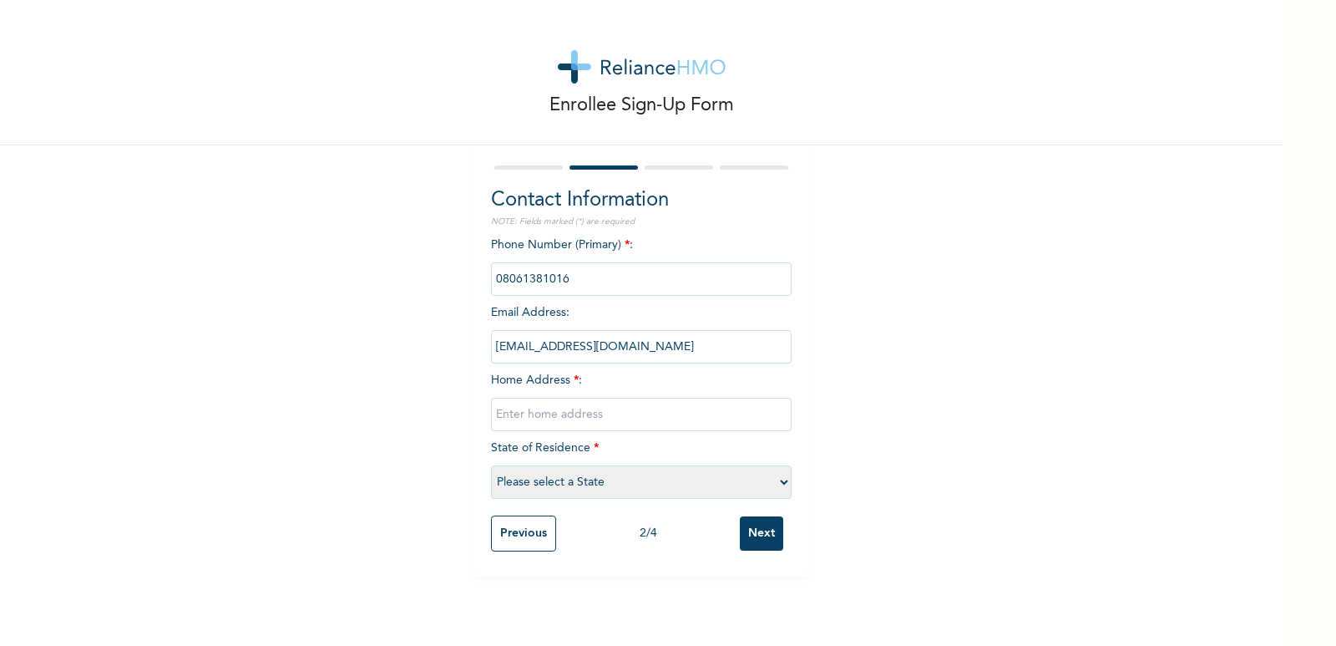
click at [537, 419] on input "text" at bounding box center [641, 414] width 301 height 33
type input "[STREET_ADDRESS] off [PERSON_NAME][GEOGRAPHIC_DATA]"
click at [773, 484] on select "Please select a State [PERSON_NAME] (FCT) [PERSON_NAME] Ibom [GEOGRAPHIC_DATA] …" at bounding box center [641, 481] width 301 height 33
select select "25"
click at [491, 465] on select "Please select a State [PERSON_NAME] (FCT) [PERSON_NAME] Ibom [GEOGRAPHIC_DATA] …" at bounding box center [641, 481] width 301 height 33
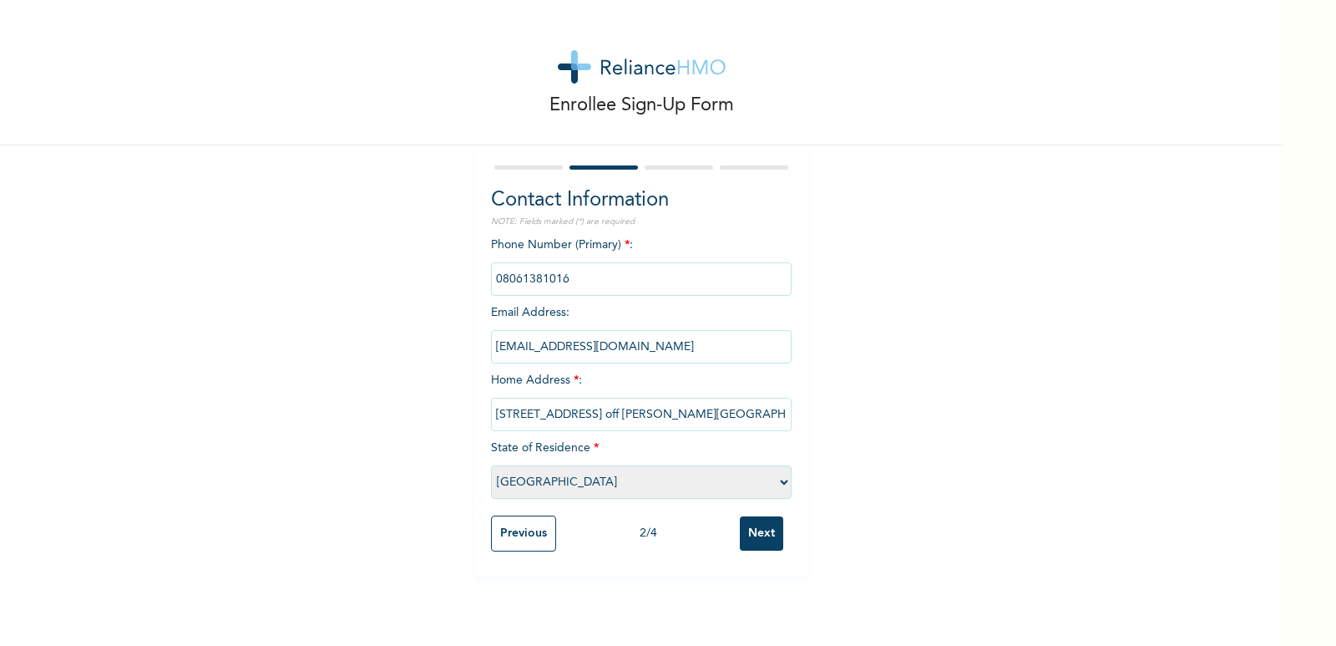
click at [761, 529] on input "Next" at bounding box center [761, 533] width 43 height 34
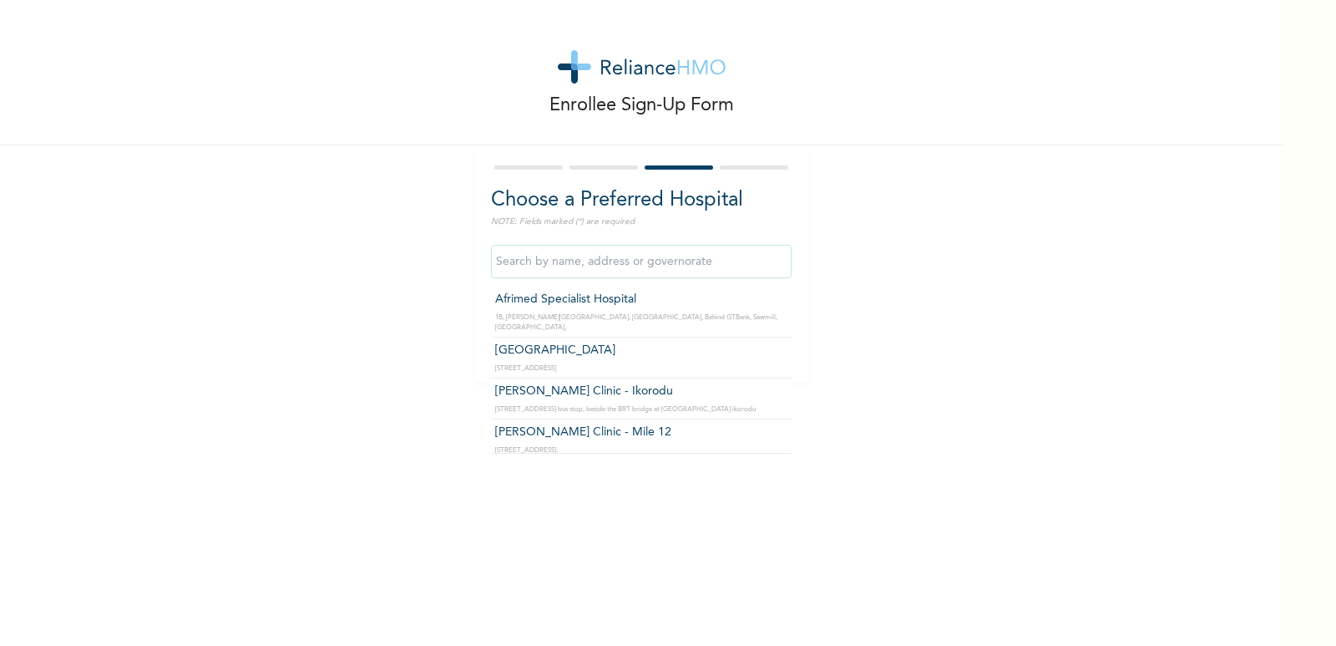
click at [543, 265] on input "text" at bounding box center [641, 261] width 301 height 33
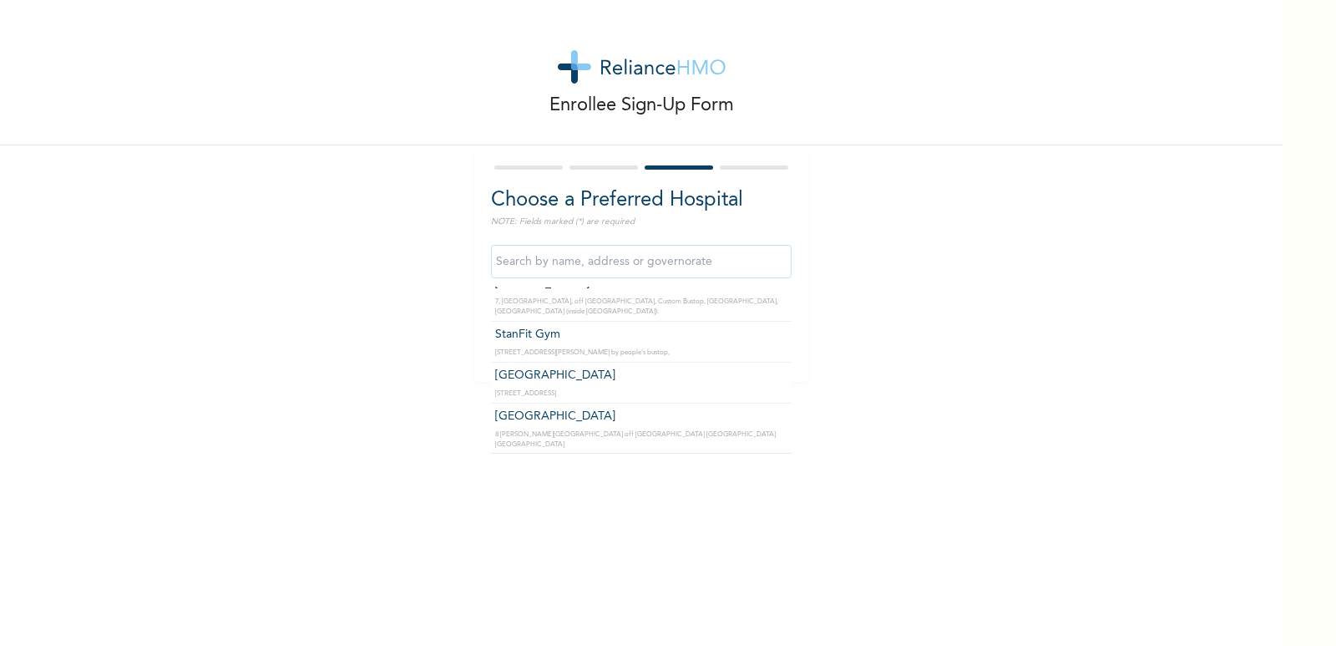
scroll to position [19702, 0]
type input "Safecare Clinix and [MEDICAL_DATA] centre"
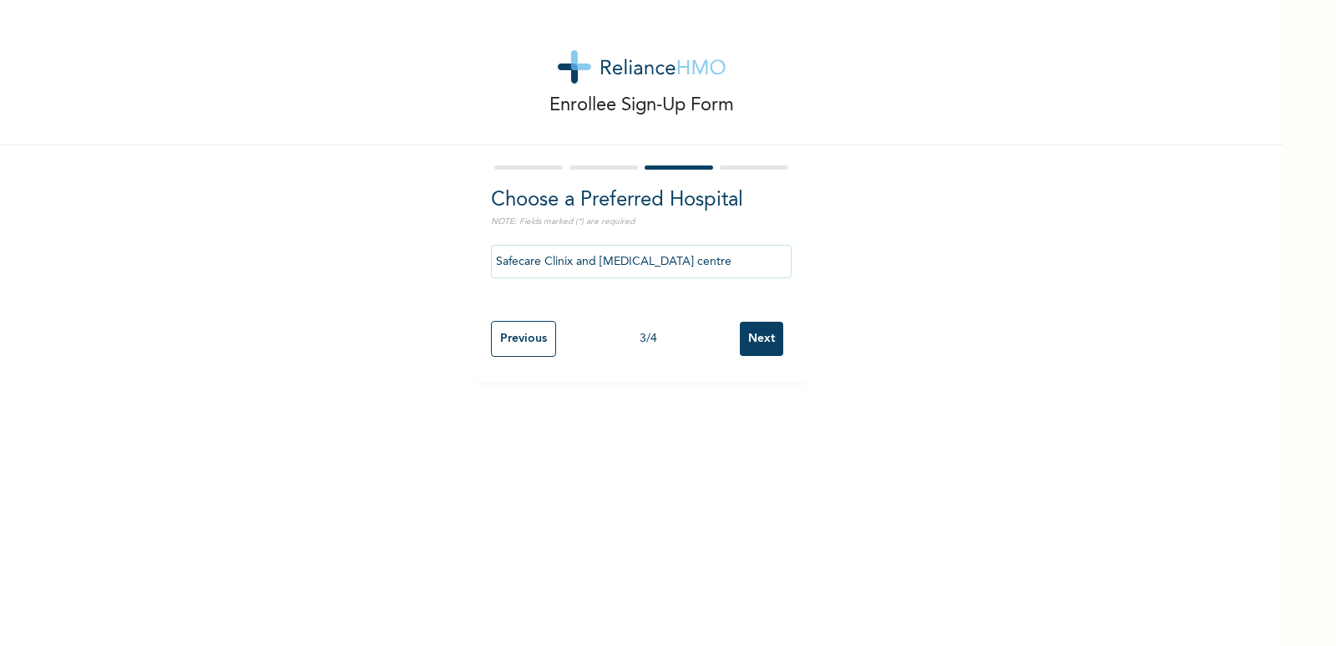
click at [752, 336] on input "Next" at bounding box center [761, 339] width 43 height 34
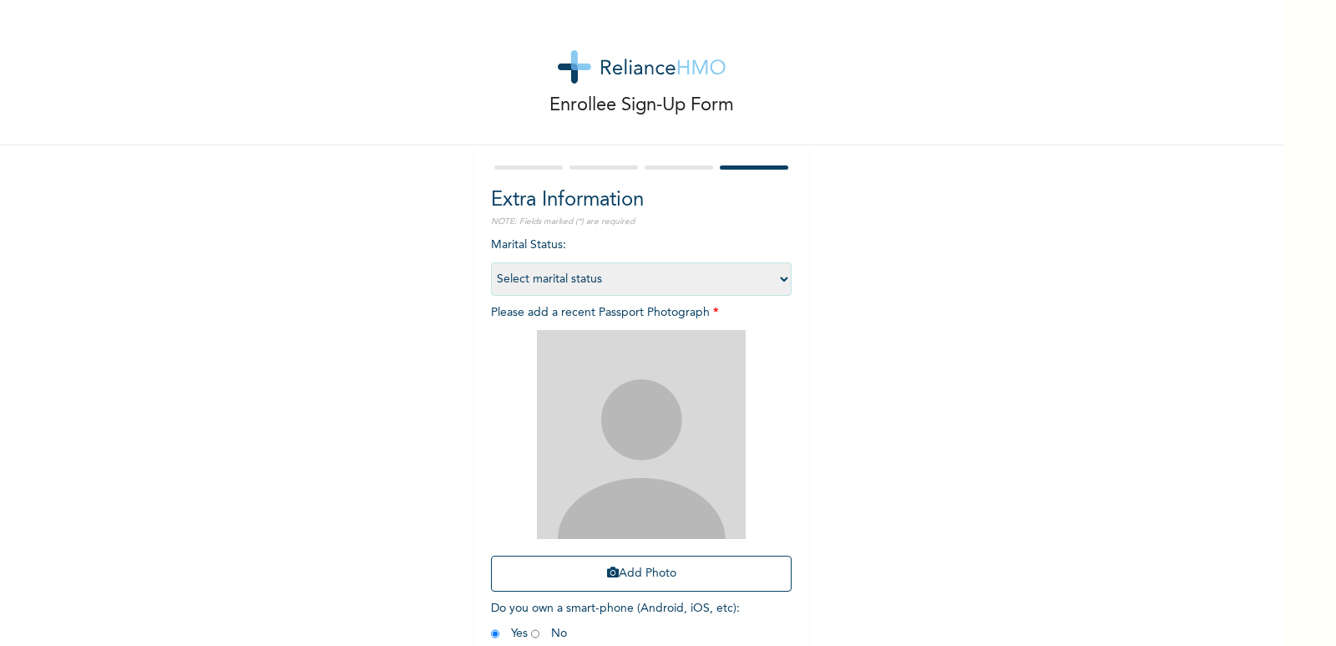
click at [778, 276] on select "Select marital status Single Married Divorced Widow/Widower" at bounding box center [641, 278] width 301 height 33
select select "2"
click at [491, 262] on select "Select marital status Single Married Divorced Widow/Widower" at bounding box center [641, 278] width 301 height 33
click at [652, 569] on button "Add Photo" at bounding box center [641, 573] width 301 height 36
click at [651, 569] on button "Add Photo" at bounding box center [641, 573] width 301 height 36
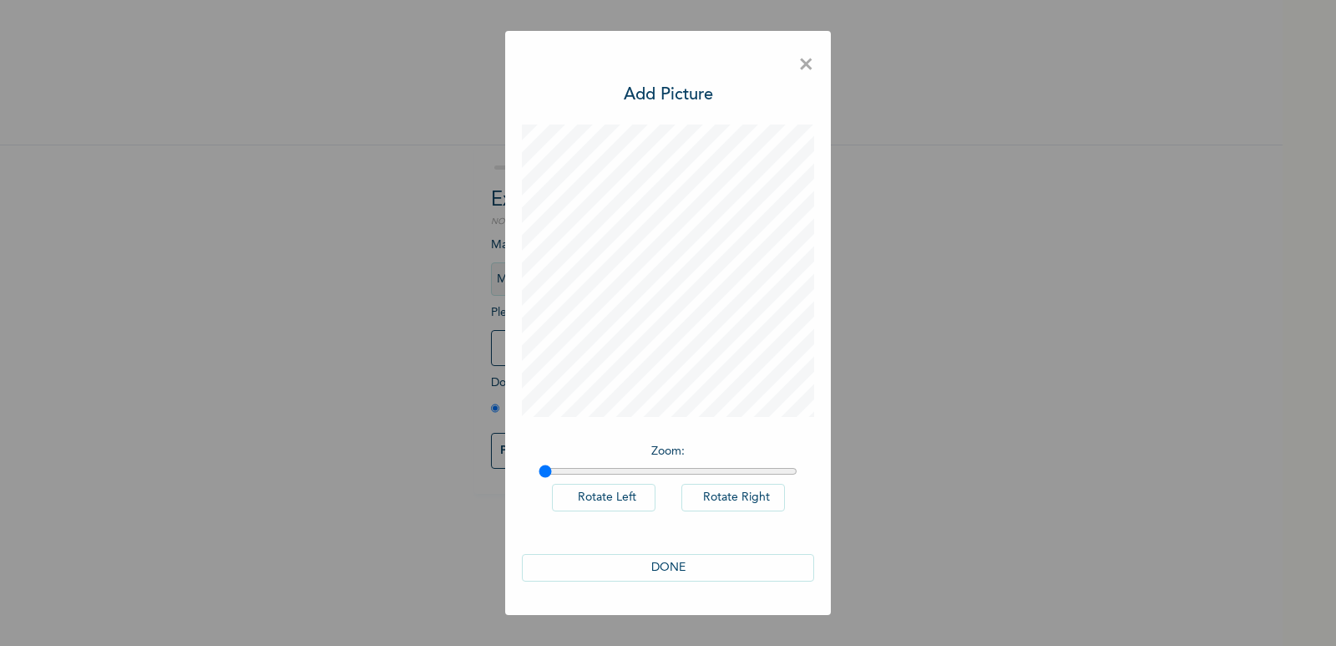
click at [675, 567] on button "DONE" at bounding box center [668, 568] width 292 height 28
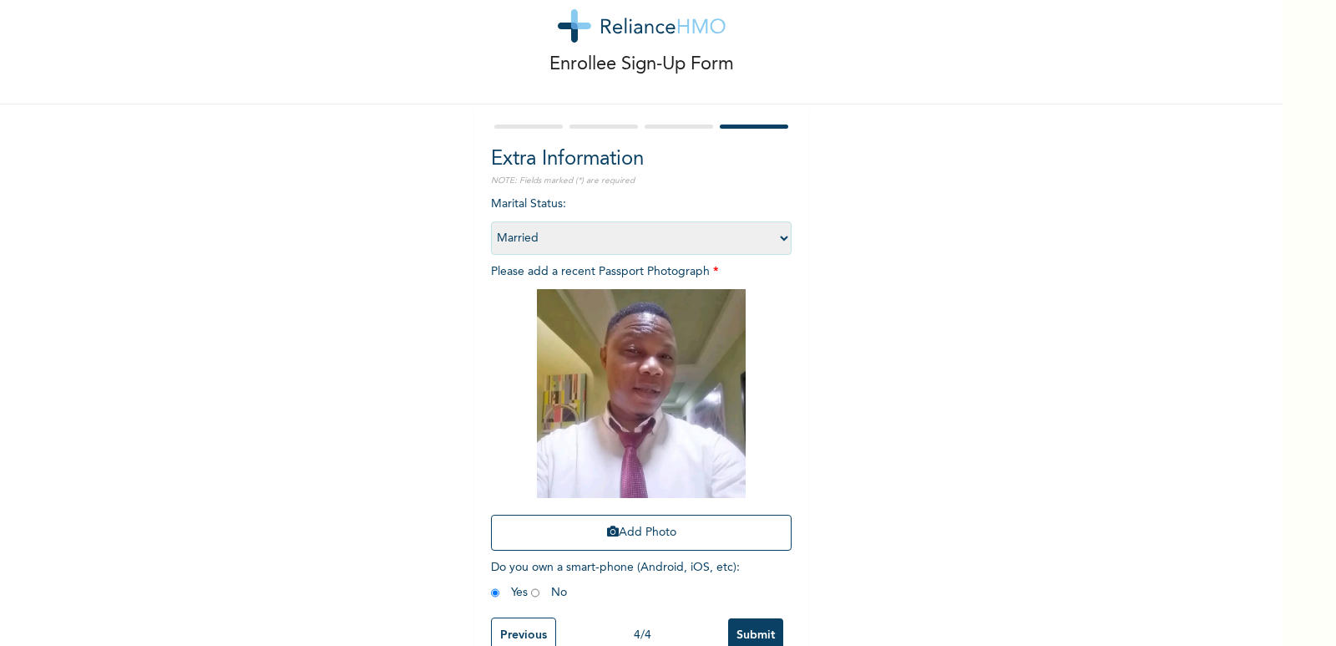
scroll to position [86, 0]
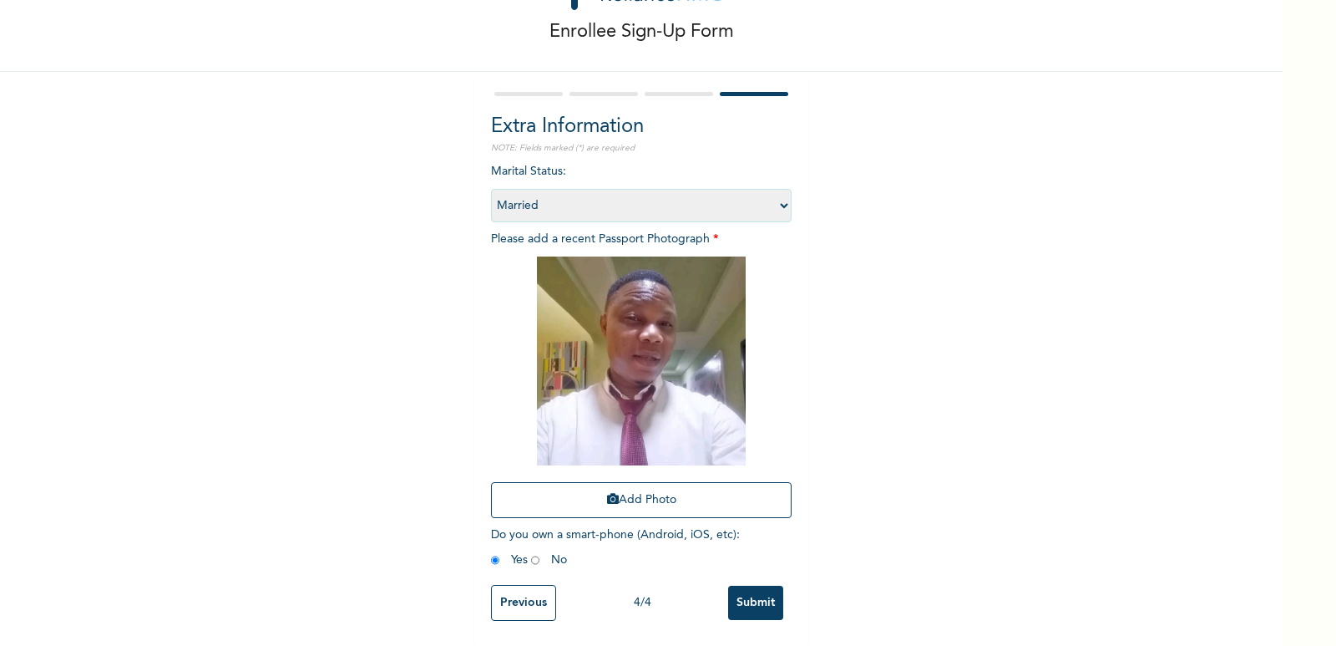
click at [747, 585] on input "Submit" at bounding box center [755, 602] width 55 height 34
